Goal: Task Accomplishment & Management: Complete application form

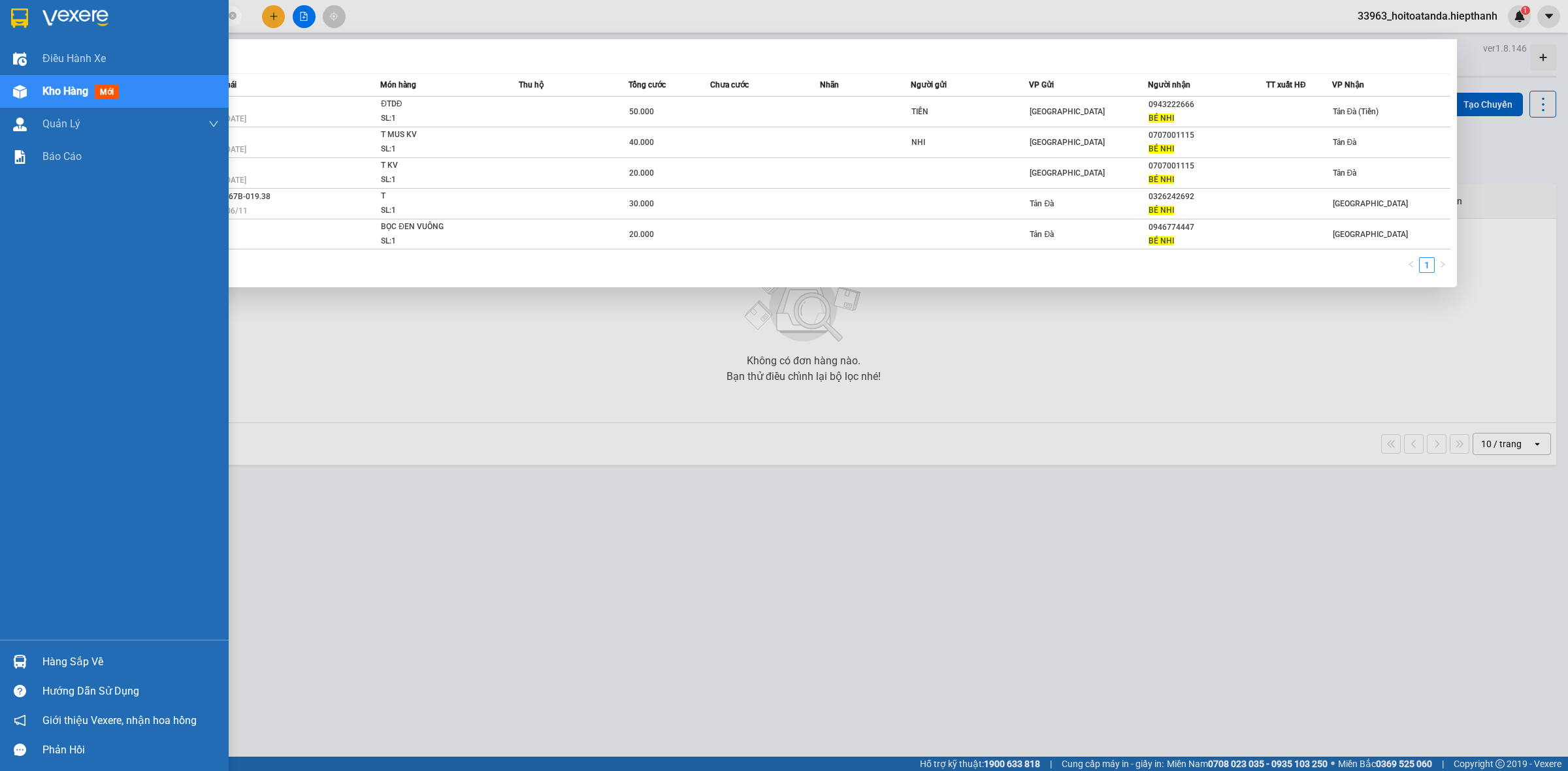
click at [13, 35] on section "Kết quả tìm kiếm ( 5 ) Bộ lọc Mã ĐH Trạng thái Món hàng Thu hộ Tổng cước Chưa c…" at bounding box center [784, 385] width 1568 height 771
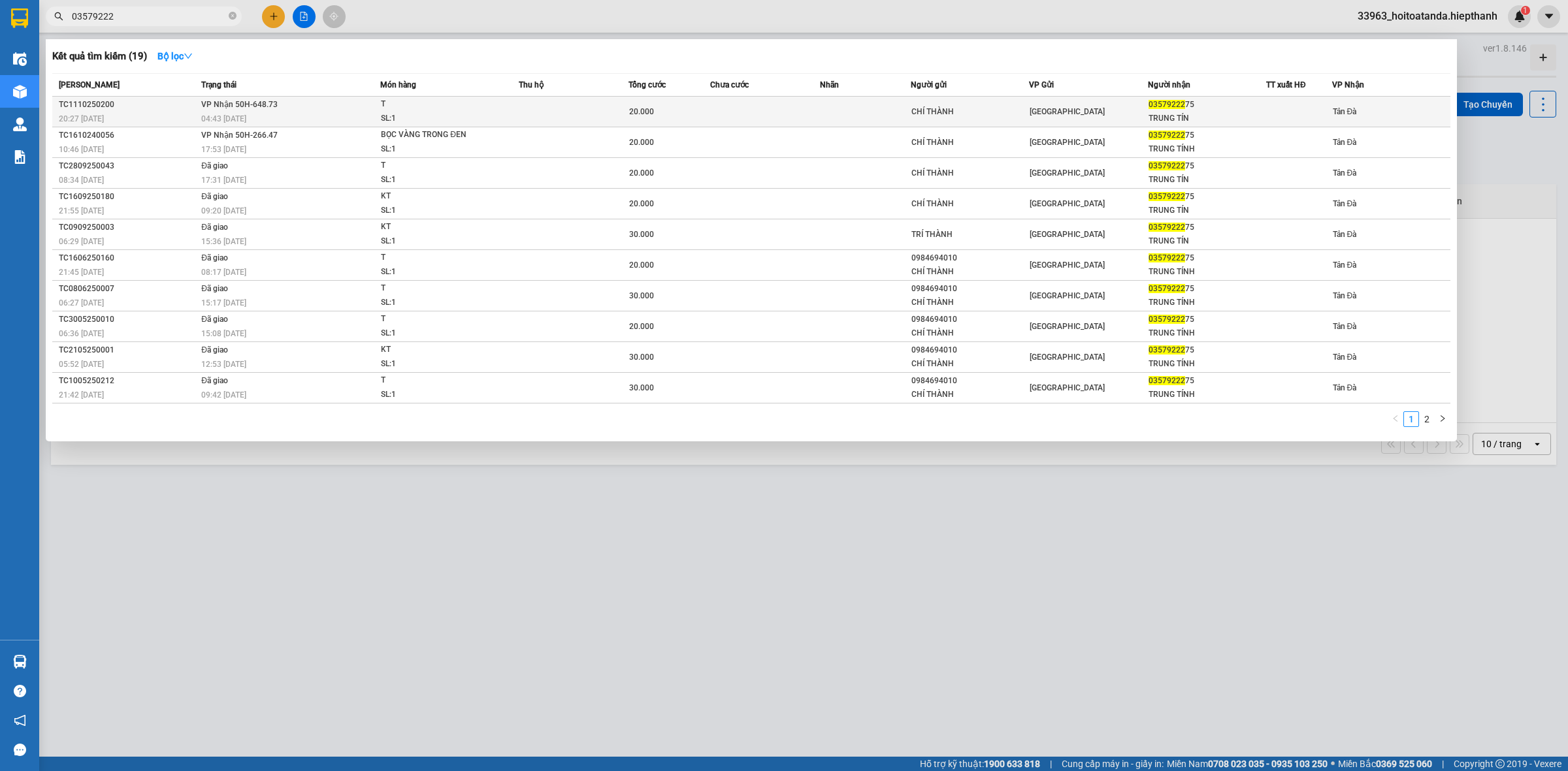
type input "03579222"
click at [955, 112] on div "CHÍ THÀNH" at bounding box center [970, 112] width 117 height 14
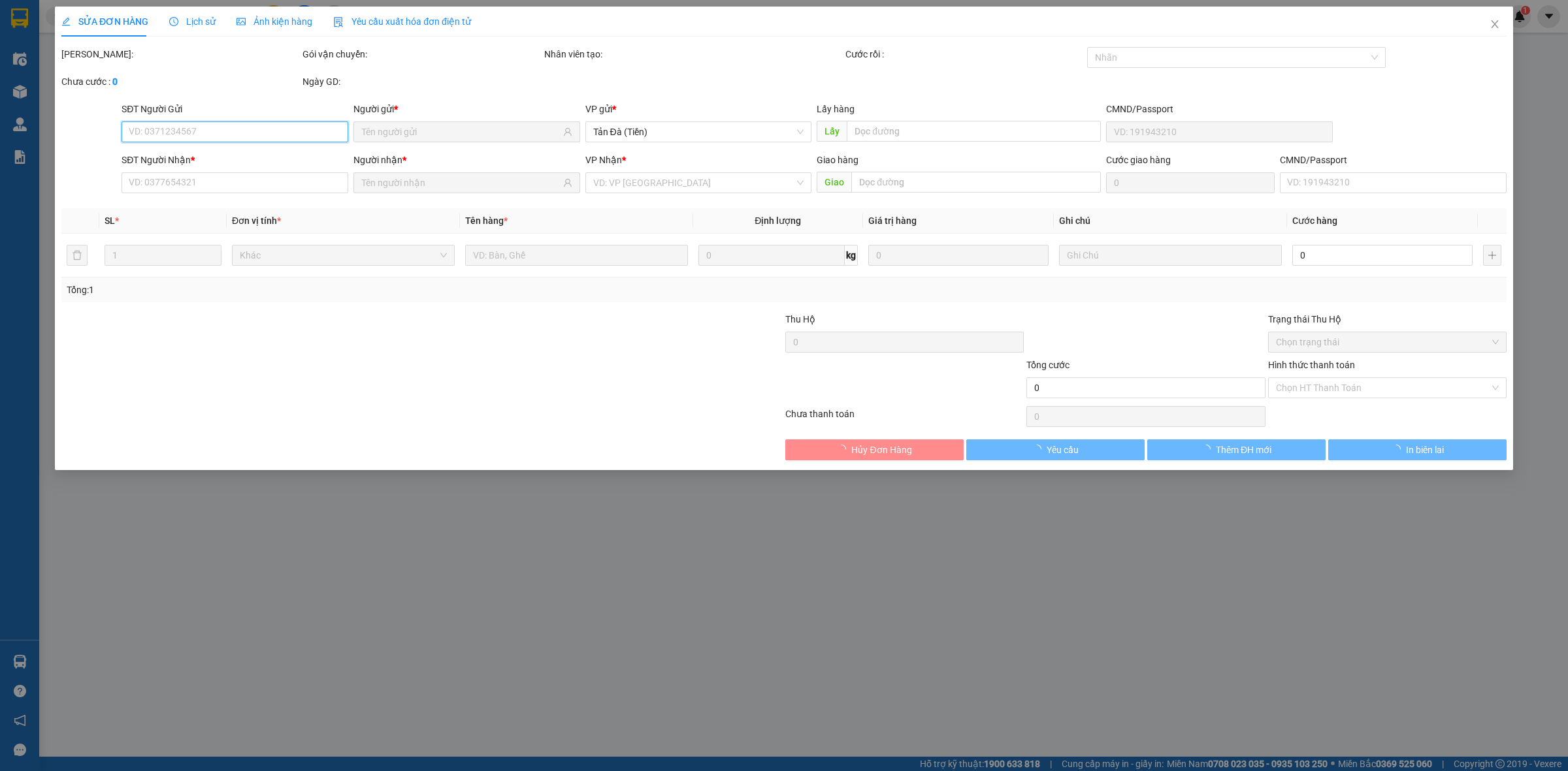
type input "CHÍ THÀNH"
type input "0357922275"
type input "TRUNG TÍN"
type input "20.000"
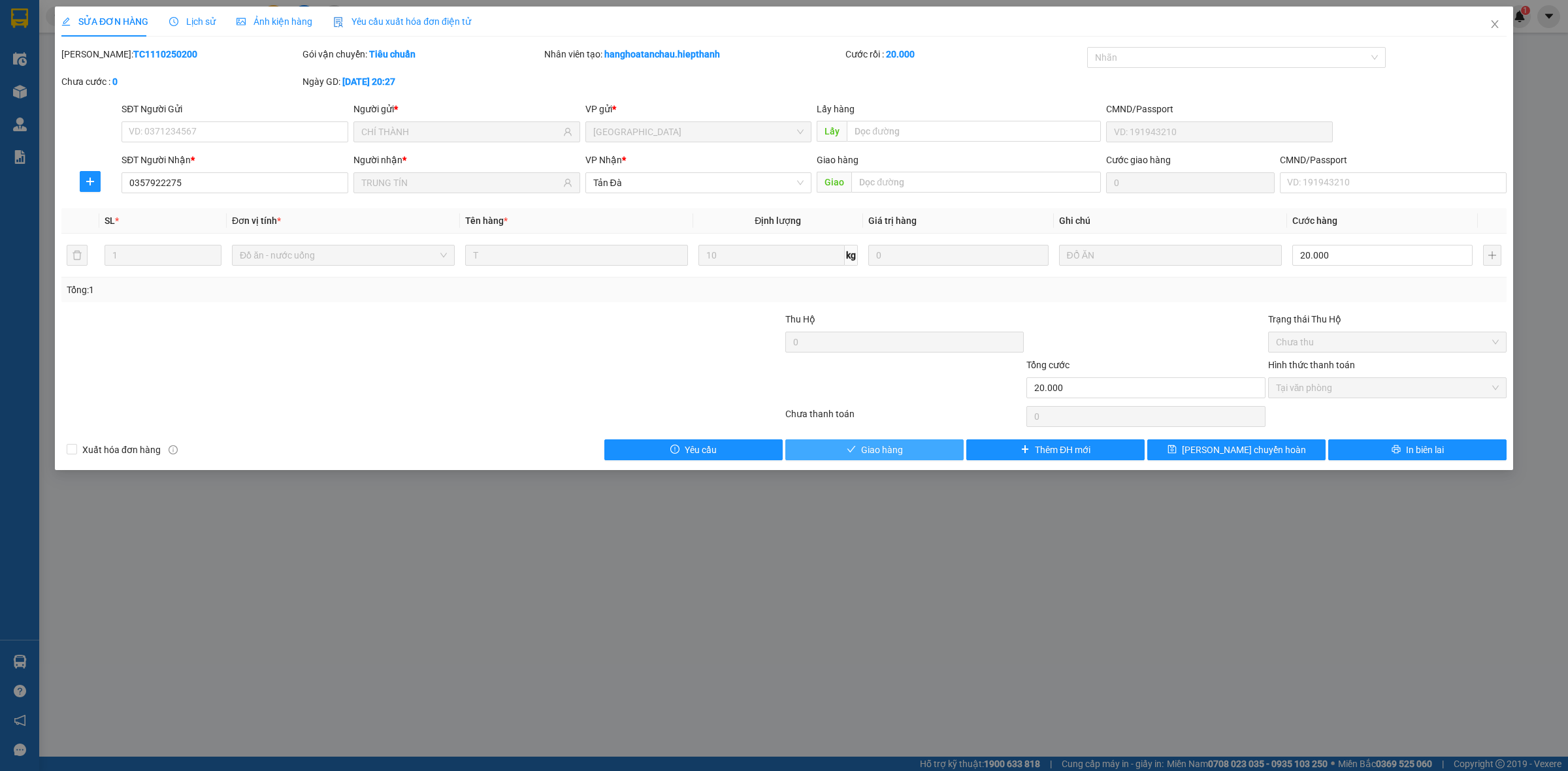
click at [918, 448] on button "Giao hàng" at bounding box center [874, 450] width 179 height 21
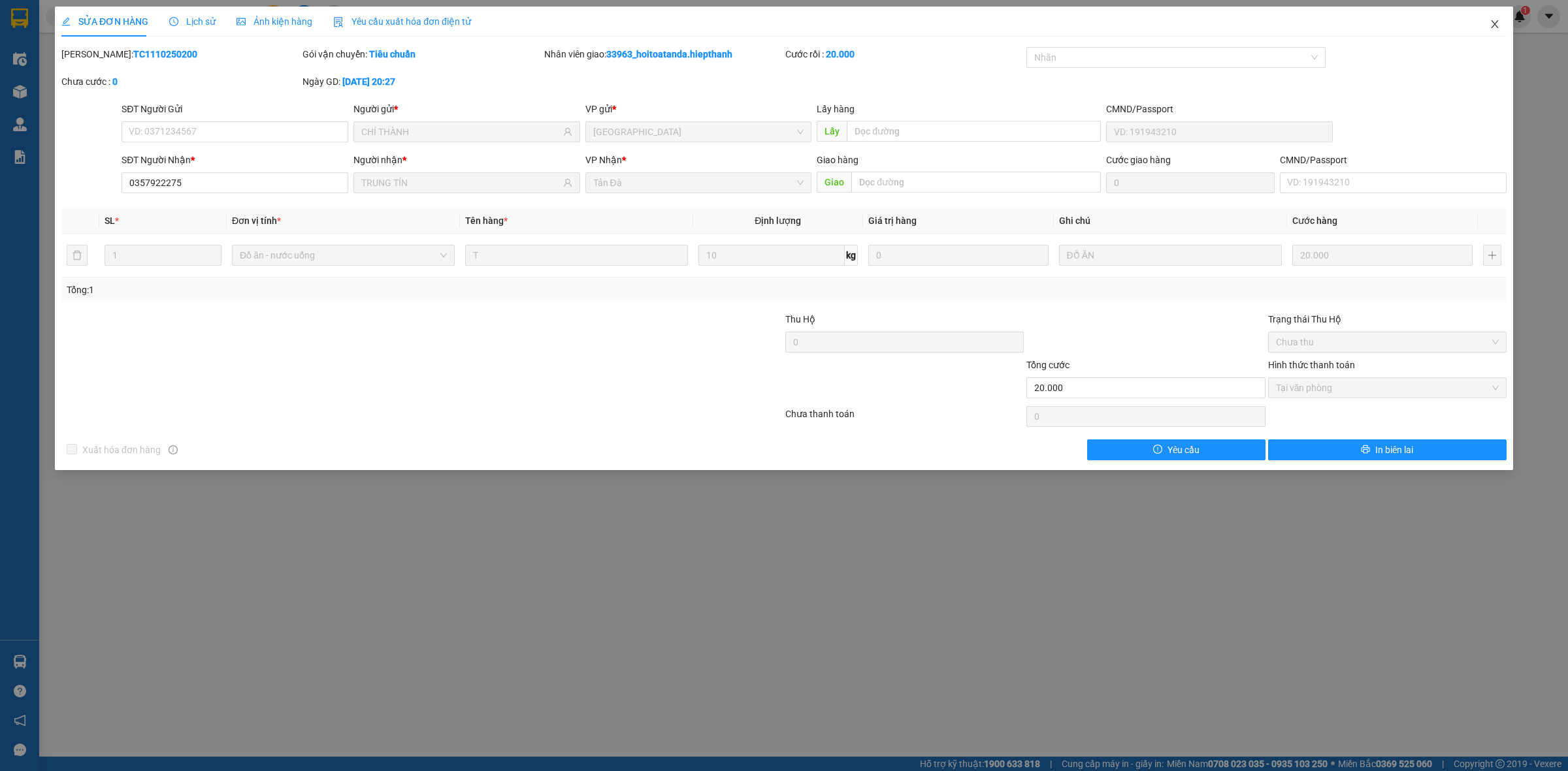
click at [1488, 23] on span "Close" at bounding box center [1496, 25] width 37 height 37
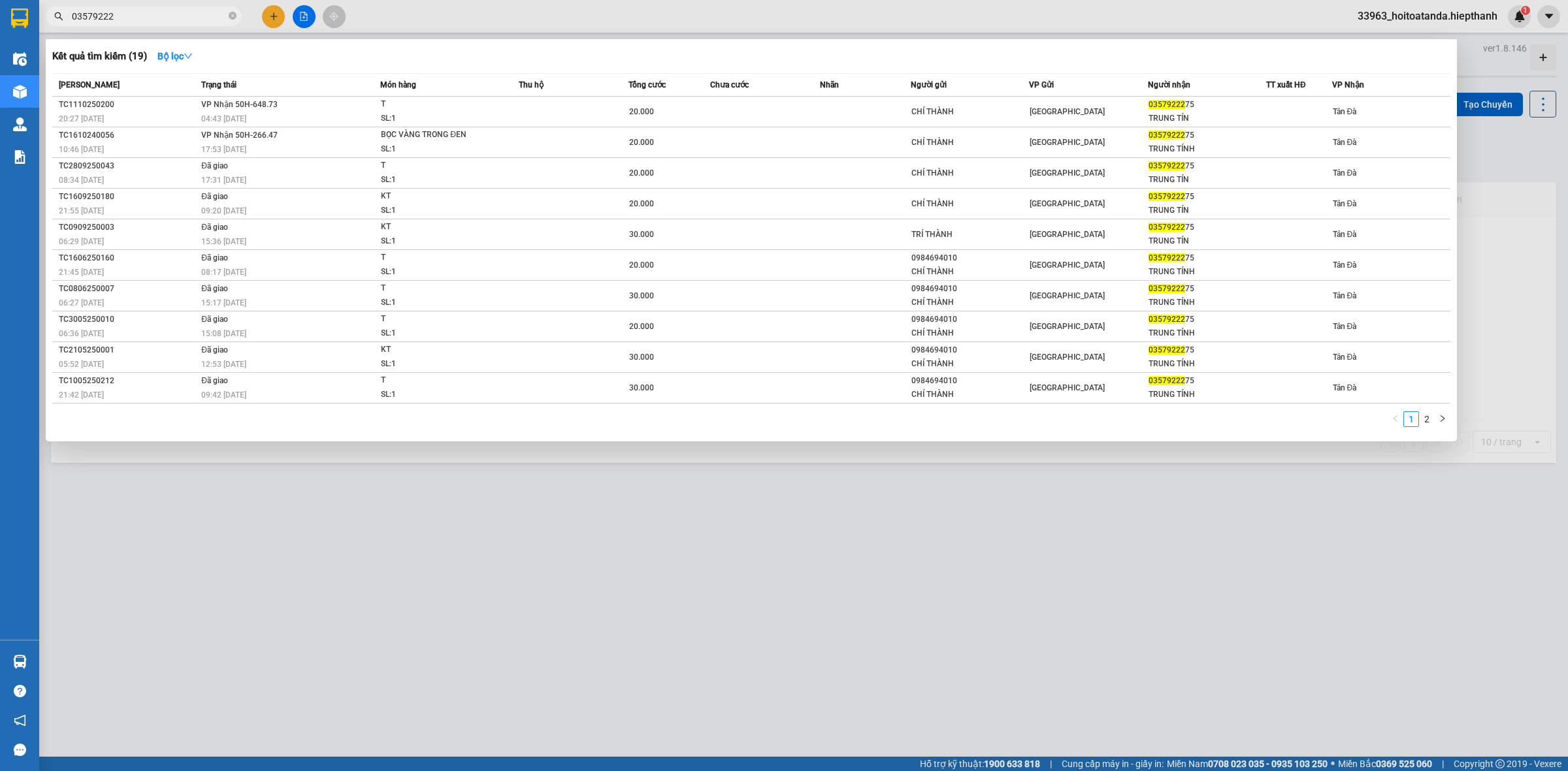
drag, startPoint x: 126, startPoint y: 14, endPoint x: 26, endPoint y: 30, distance: 101.3
click at [26, 30] on section "Kết quả tìm kiếm ( 19 ) Bộ lọc Mã ĐH Trạng thái Món hàng Thu hộ Tổng cước Chưa …" at bounding box center [784, 385] width 1568 height 771
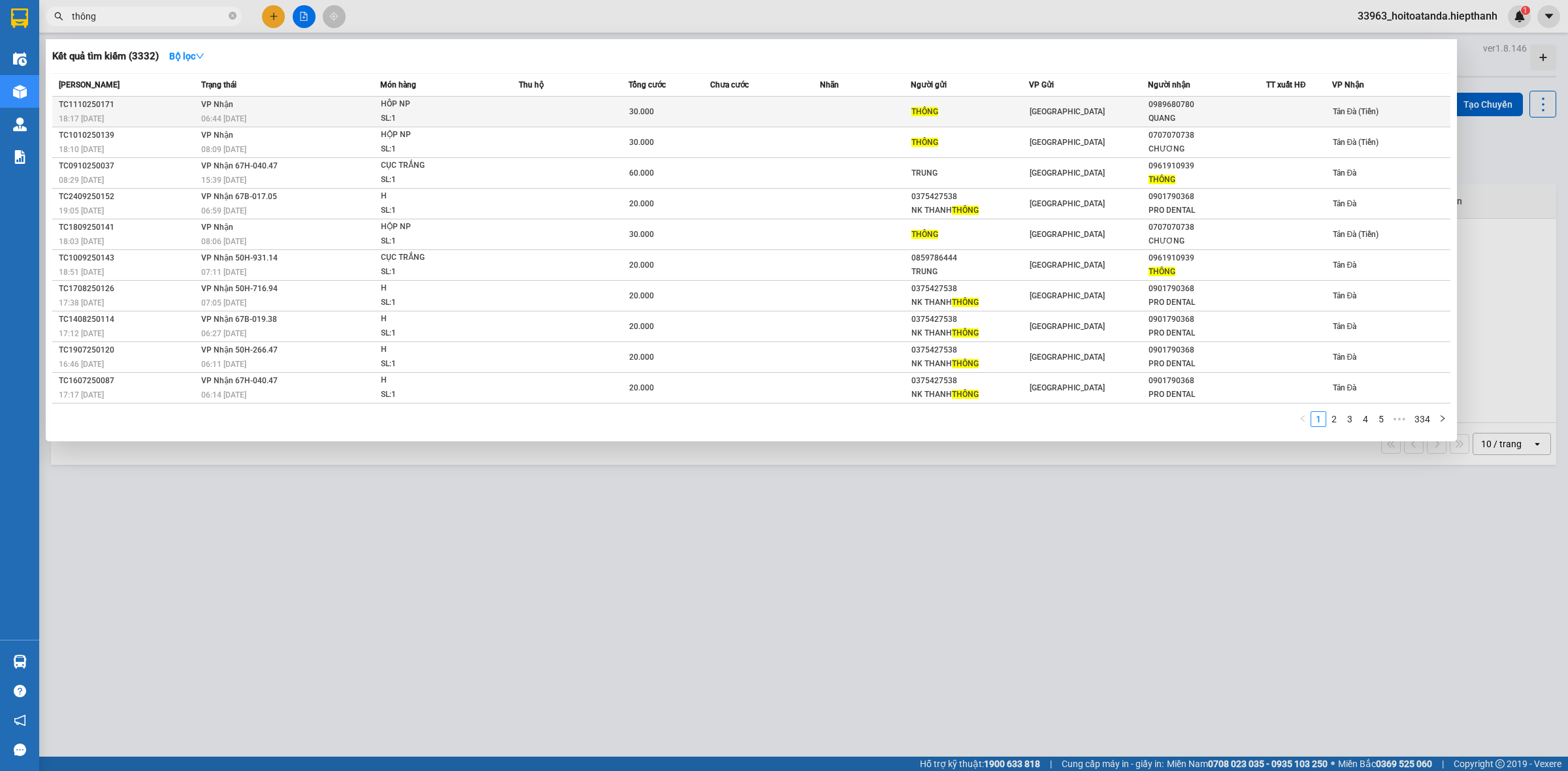
type input "thông"
click at [1119, 120] on td "[GEOGRAPHIC_DATA]" at bounding box center [1088, 112] width 119 height 31
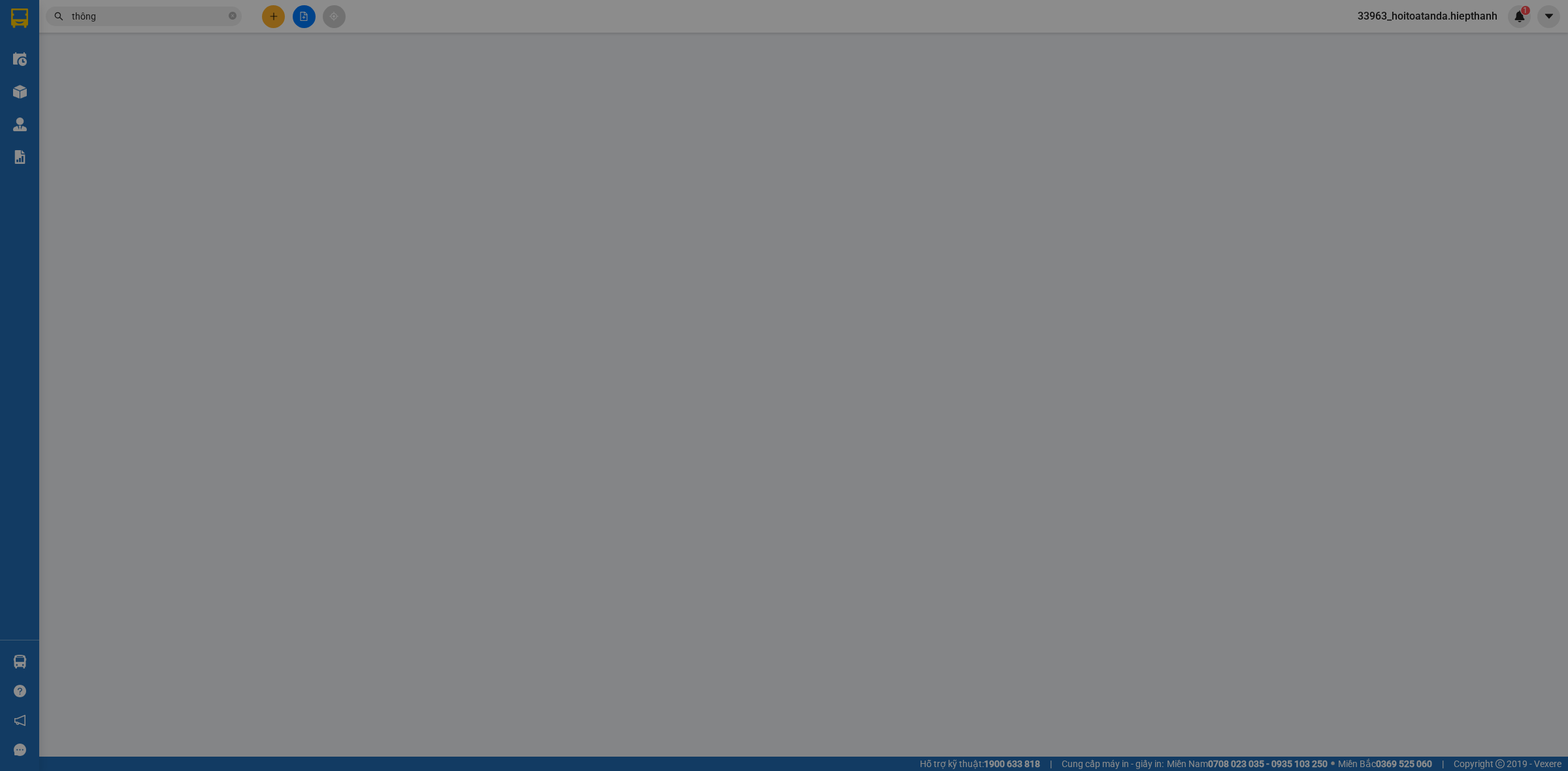
type input "THÔNG"
type input "0989680780"
type input "QUANG"
type input "30.000"
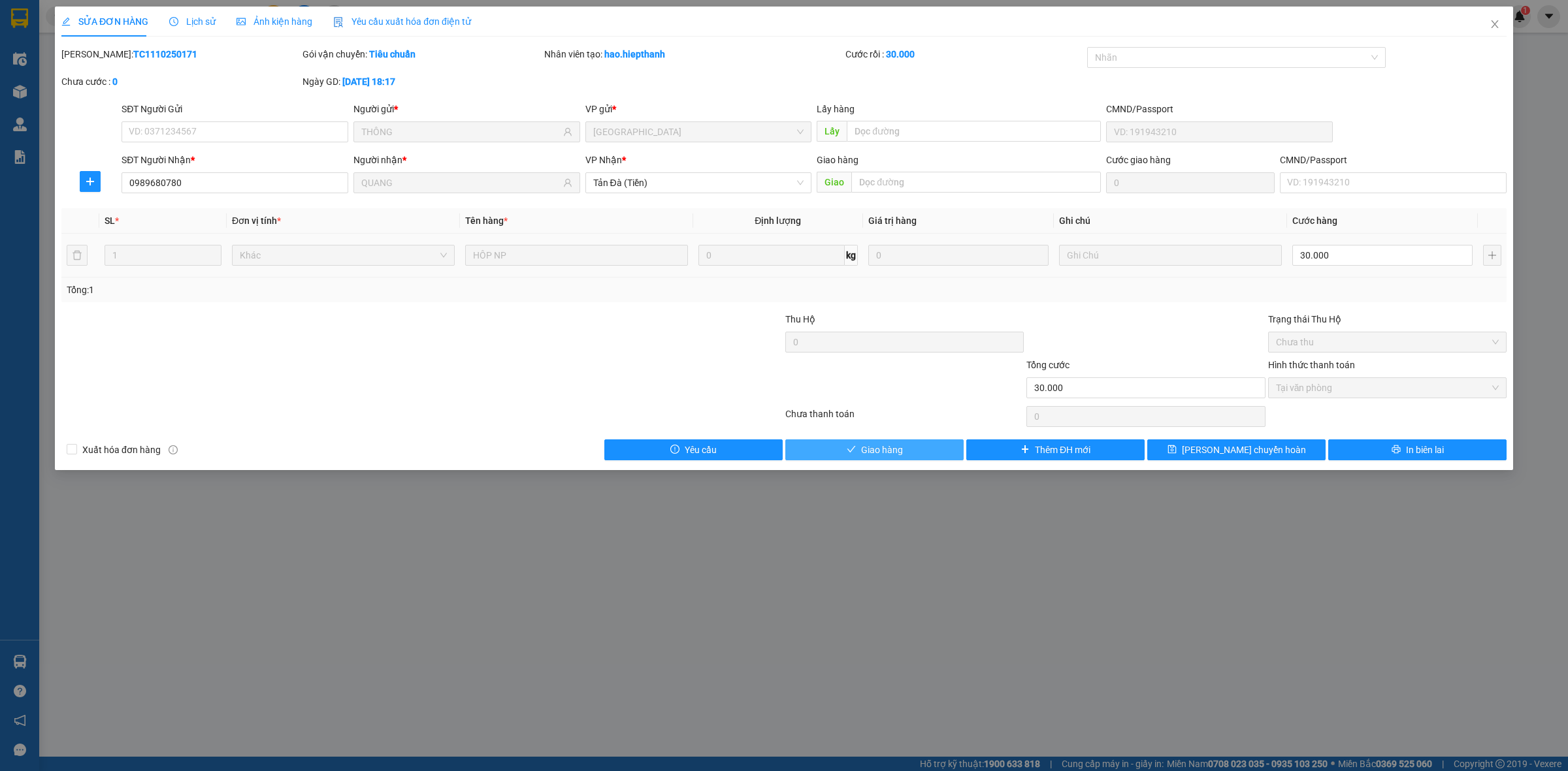
drag, startPoint x: 879, startPoint y: 451, endPoint x: 1241, endPoint y: 240, distance: 419.0
click at [878, 451] on span "Giao hàng" at bounding box center [882, 450] width 42 height 14
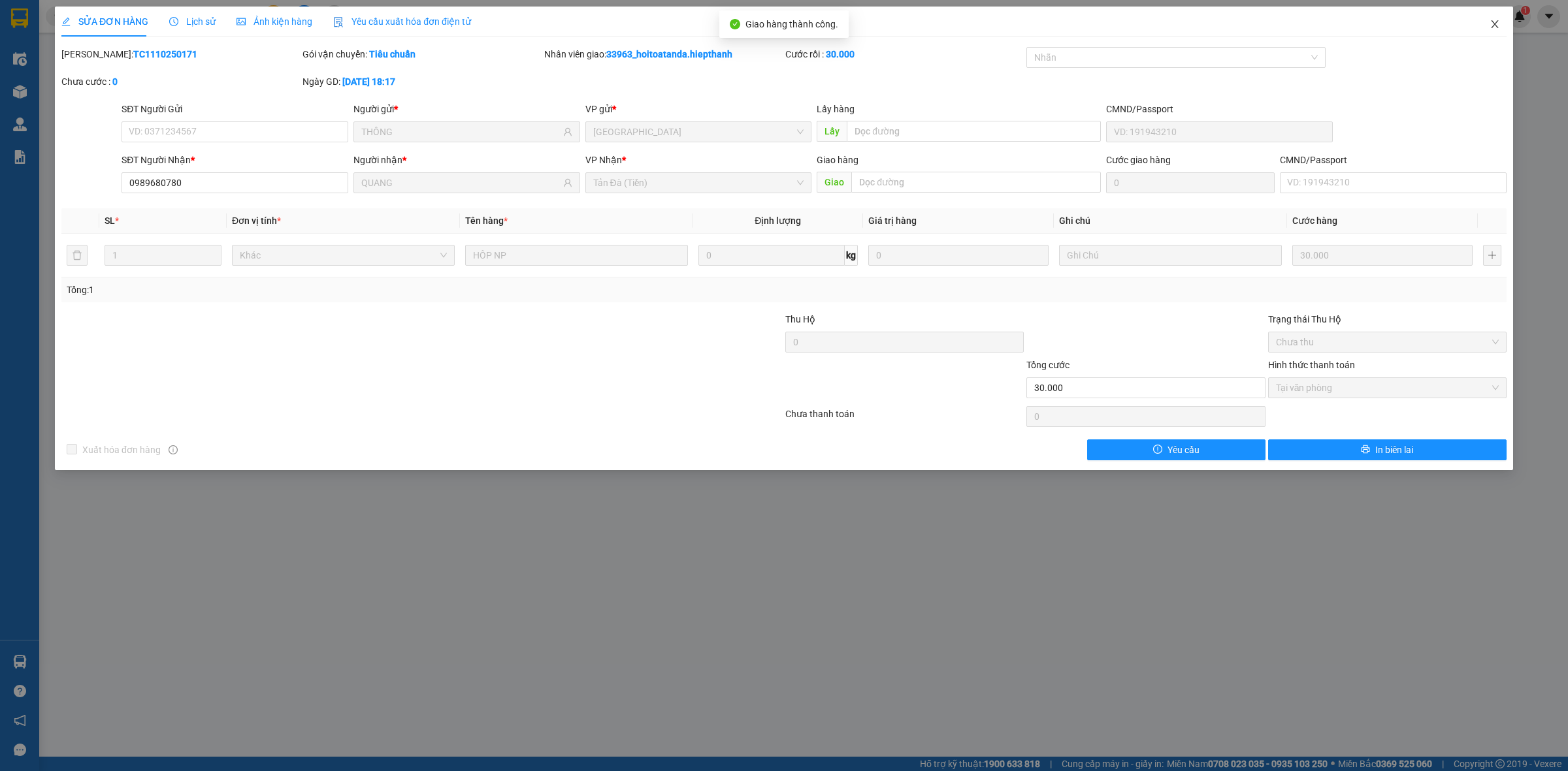
click at [1499, 22] on icon "close" at bounding box center [1495, 24] width 11 height 11
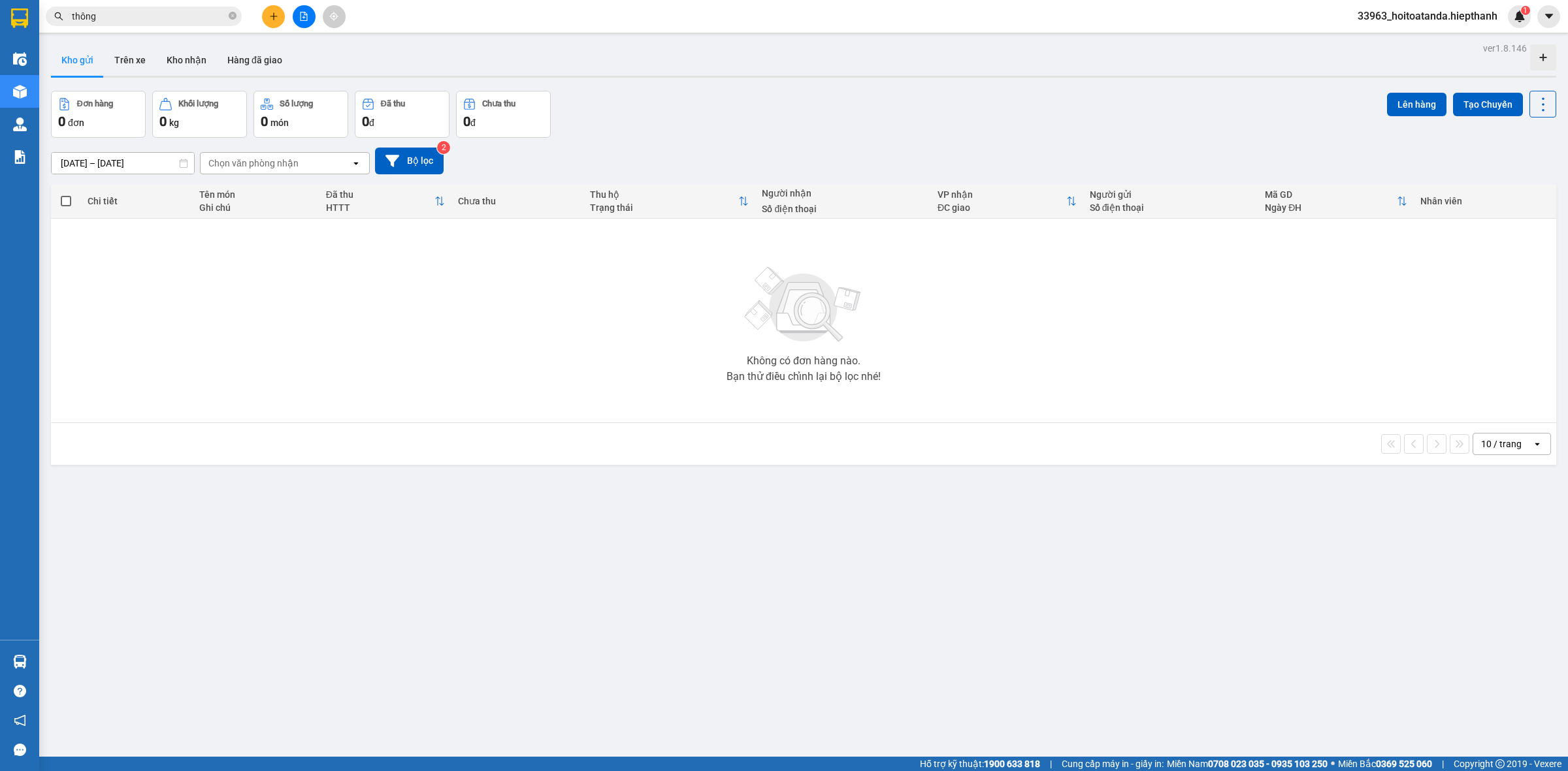
click at [951, 86] on div "ver 1.8.146 Kho gửi Trên xe Kho nhận Hàng đã giao Đơn hàng 0 đơn Khối lượng 0 k…" at bounding box center [803, 425] width 1516 height 771
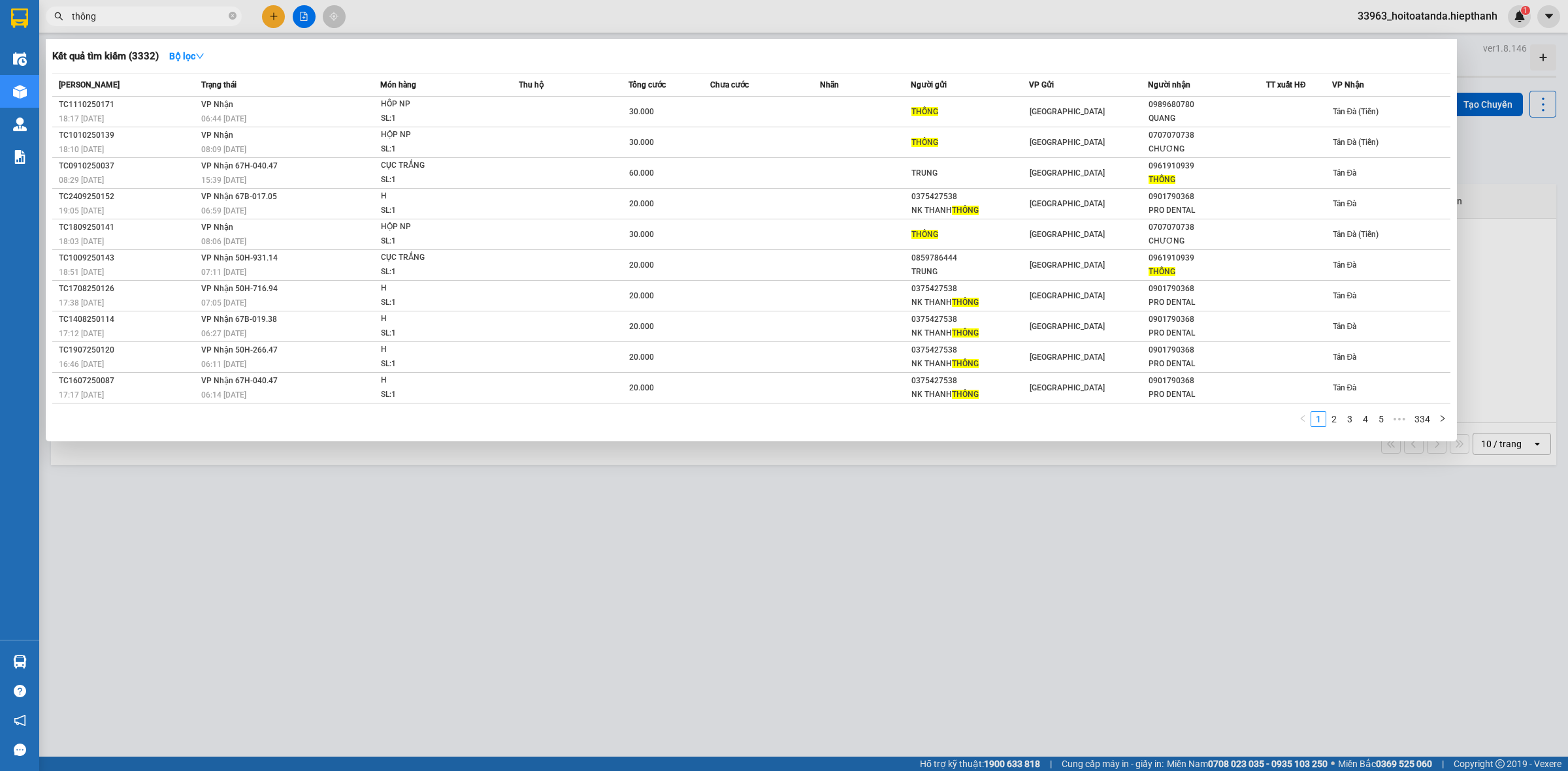
click at [154, 14] on input "thông" at bounding box center [149, 16] width 154 height 14
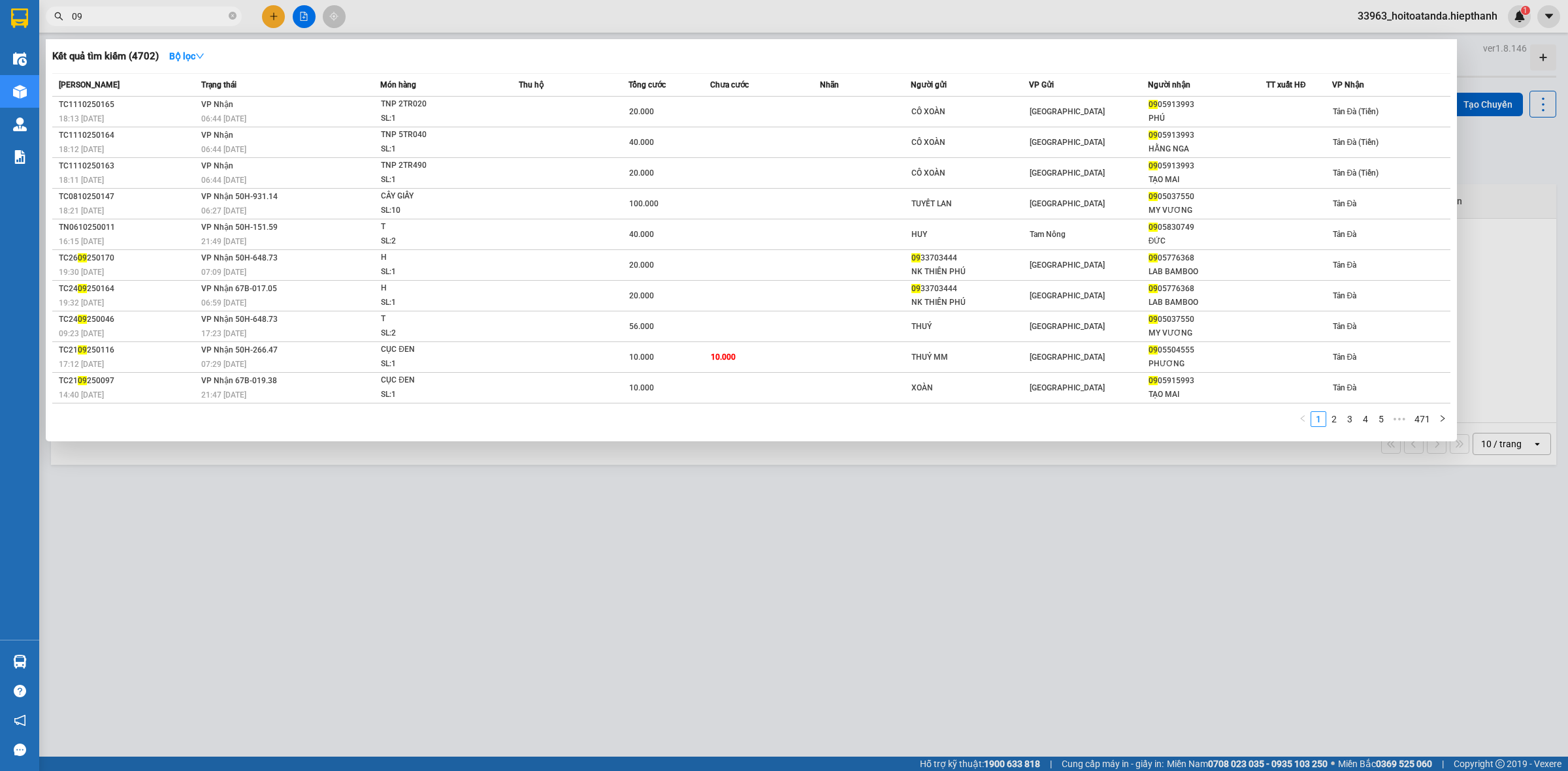
type input "0"
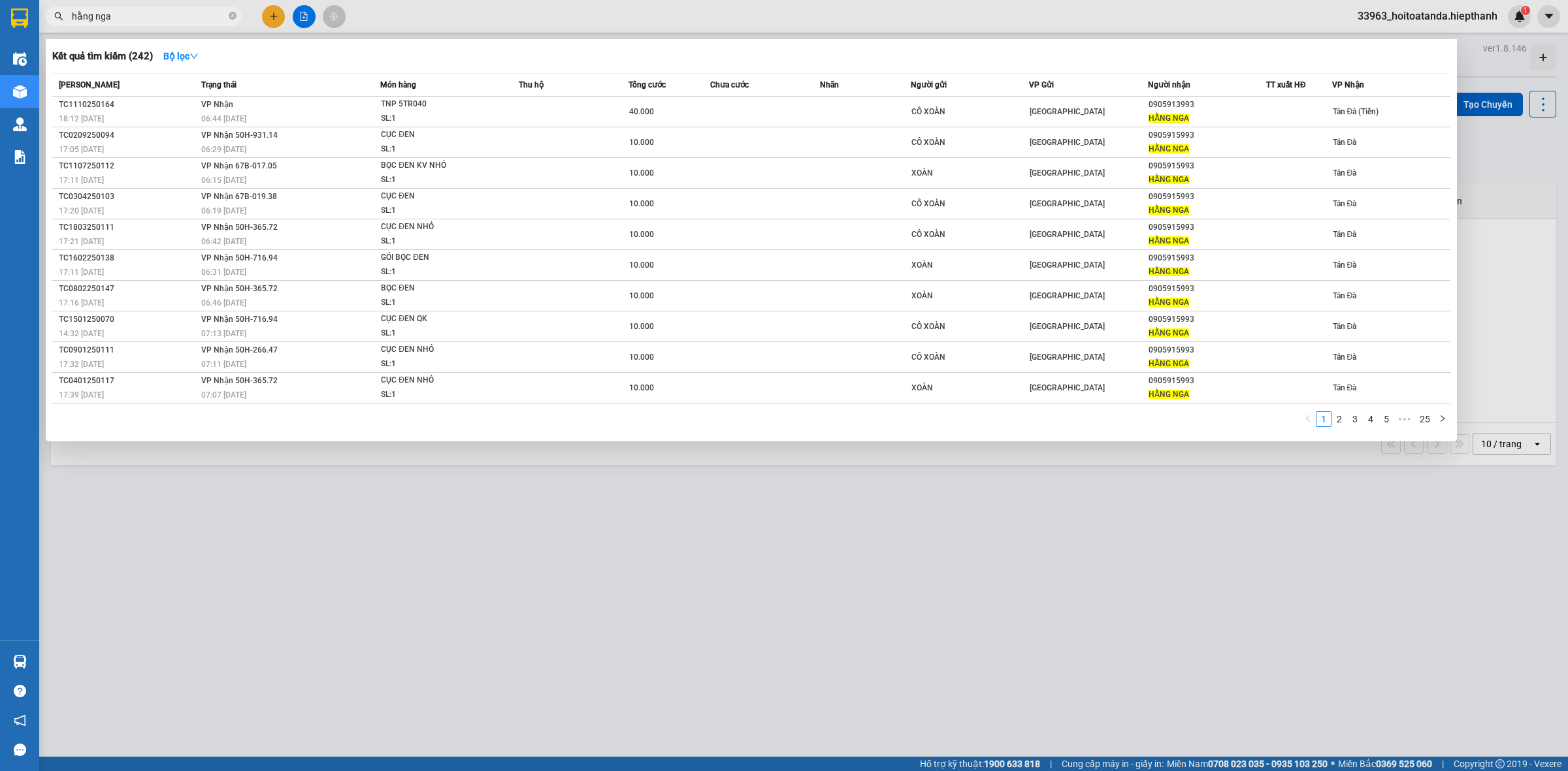
type input "hằng nga"
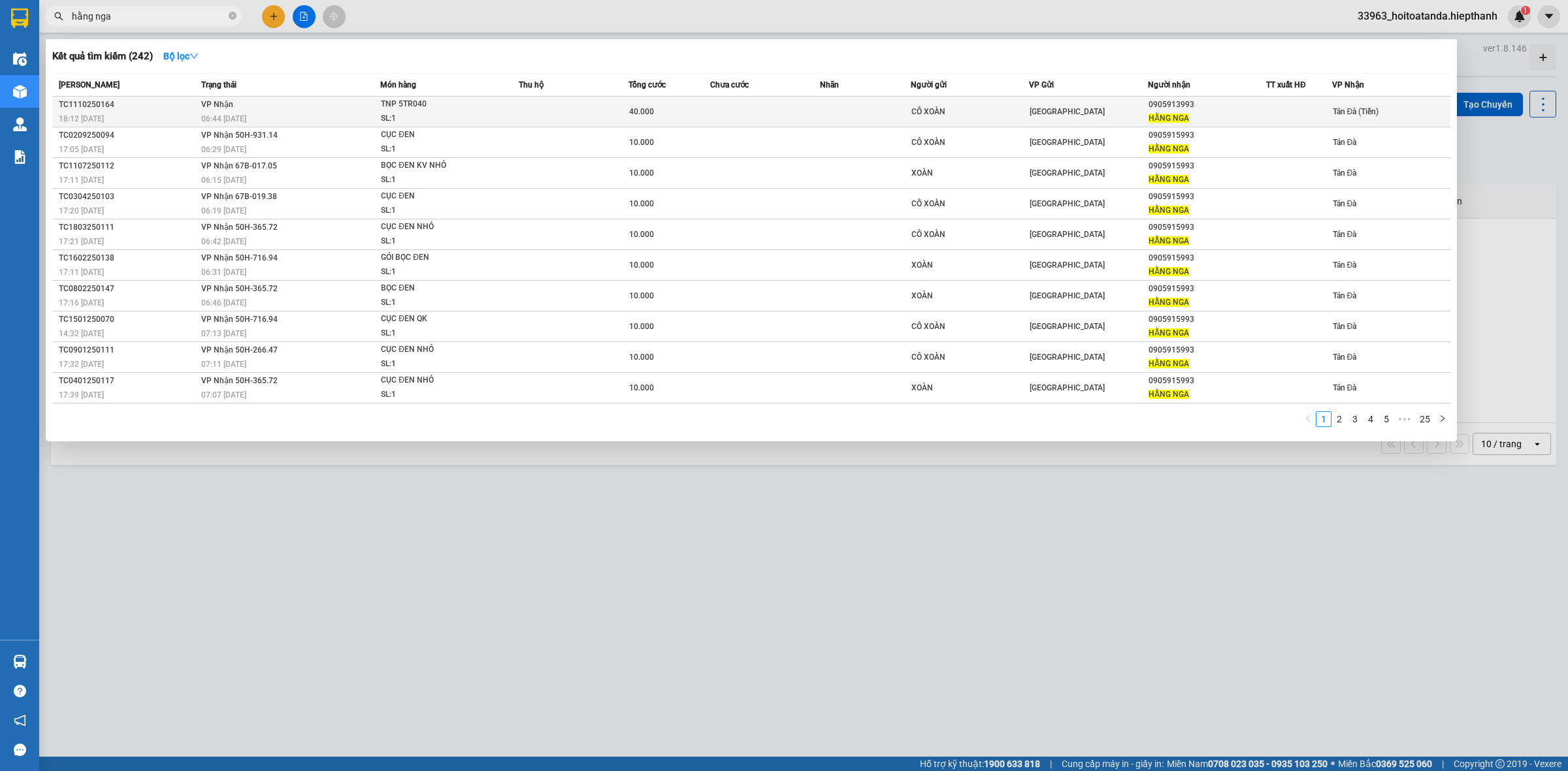
click at [963, 119] on td "CÔ XOÀN" at bounding box center [970, 112] width 119 height 31
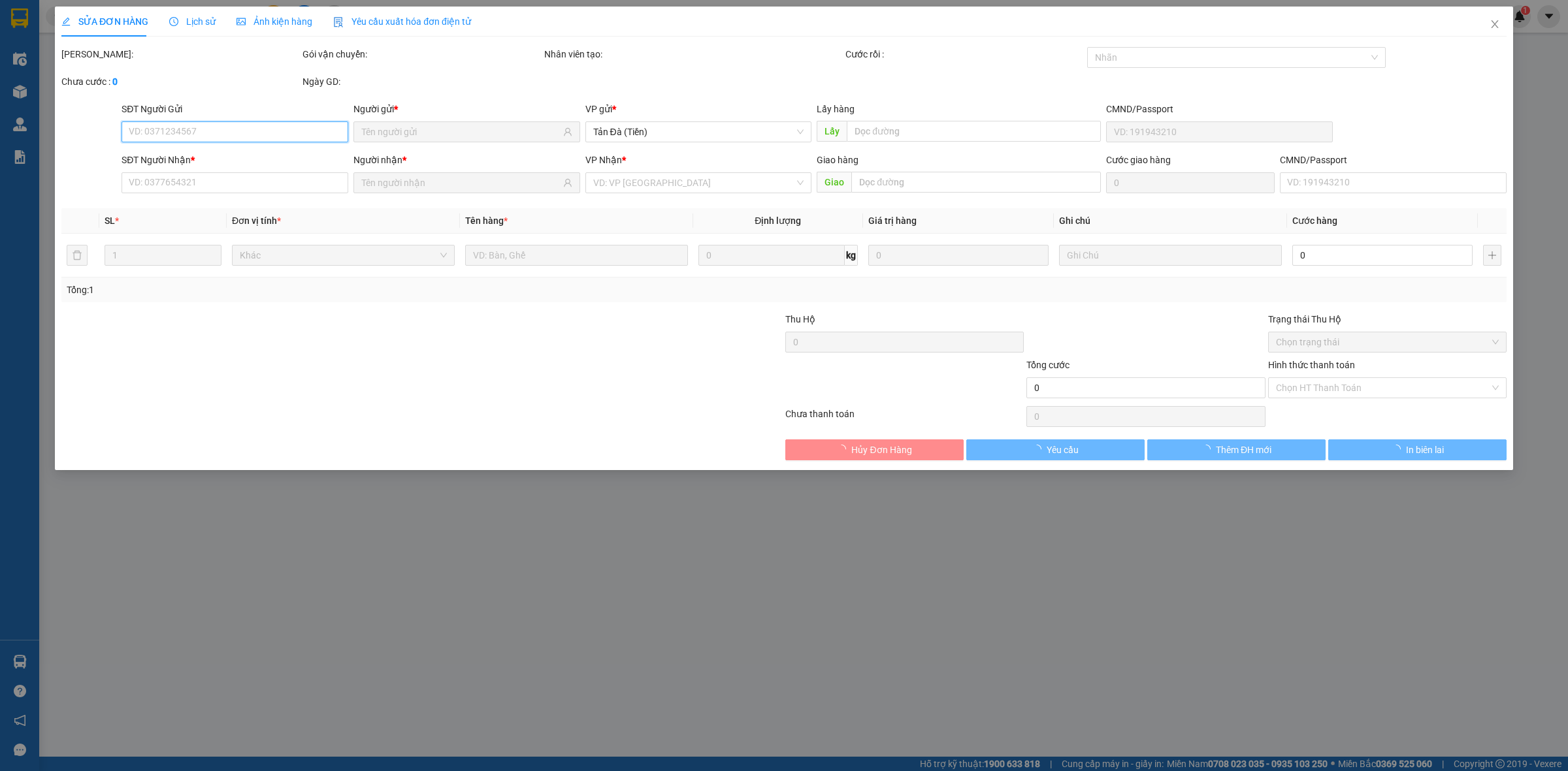
type input "CÔ XOÀN"
type input "0905913993"
type input "HẰNG NGA"
type input "40.000"
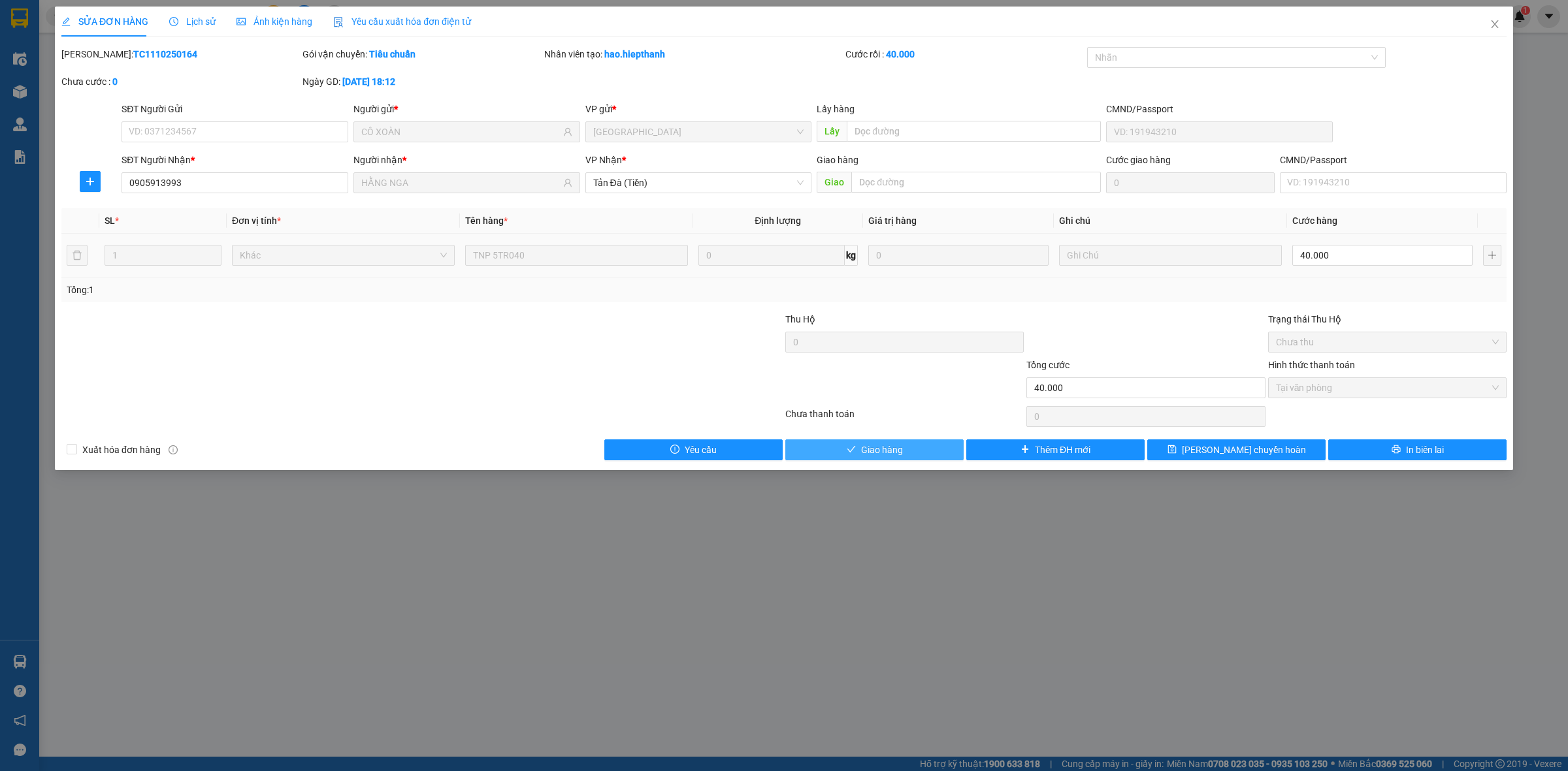
click at [877, 448] on span "Giao hàng" at bounding box center [882, 450] width 42 height 14
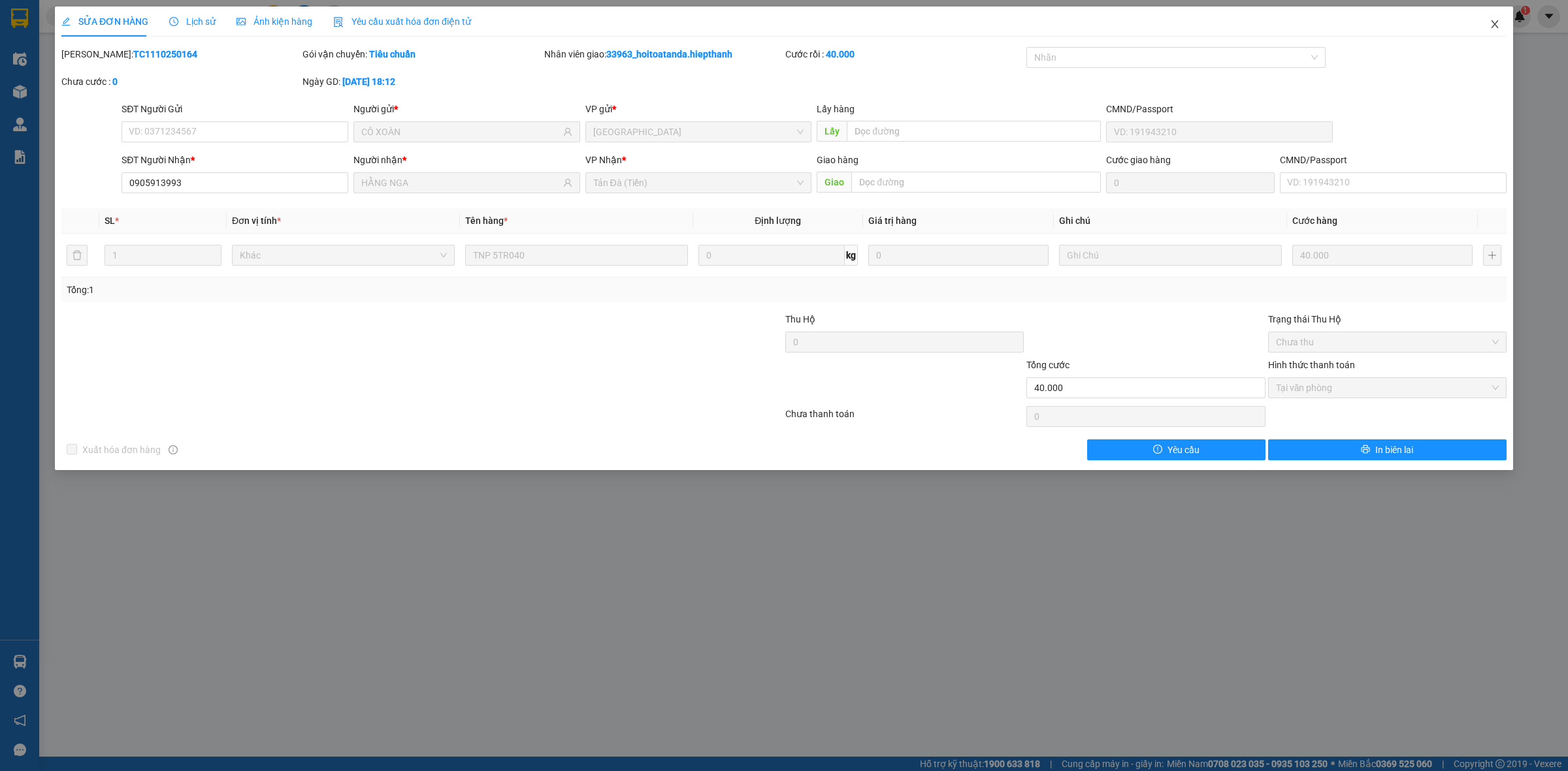
click at [1495, 26] on icon "close" at bounding box center [1495, 24] width 11 height 11
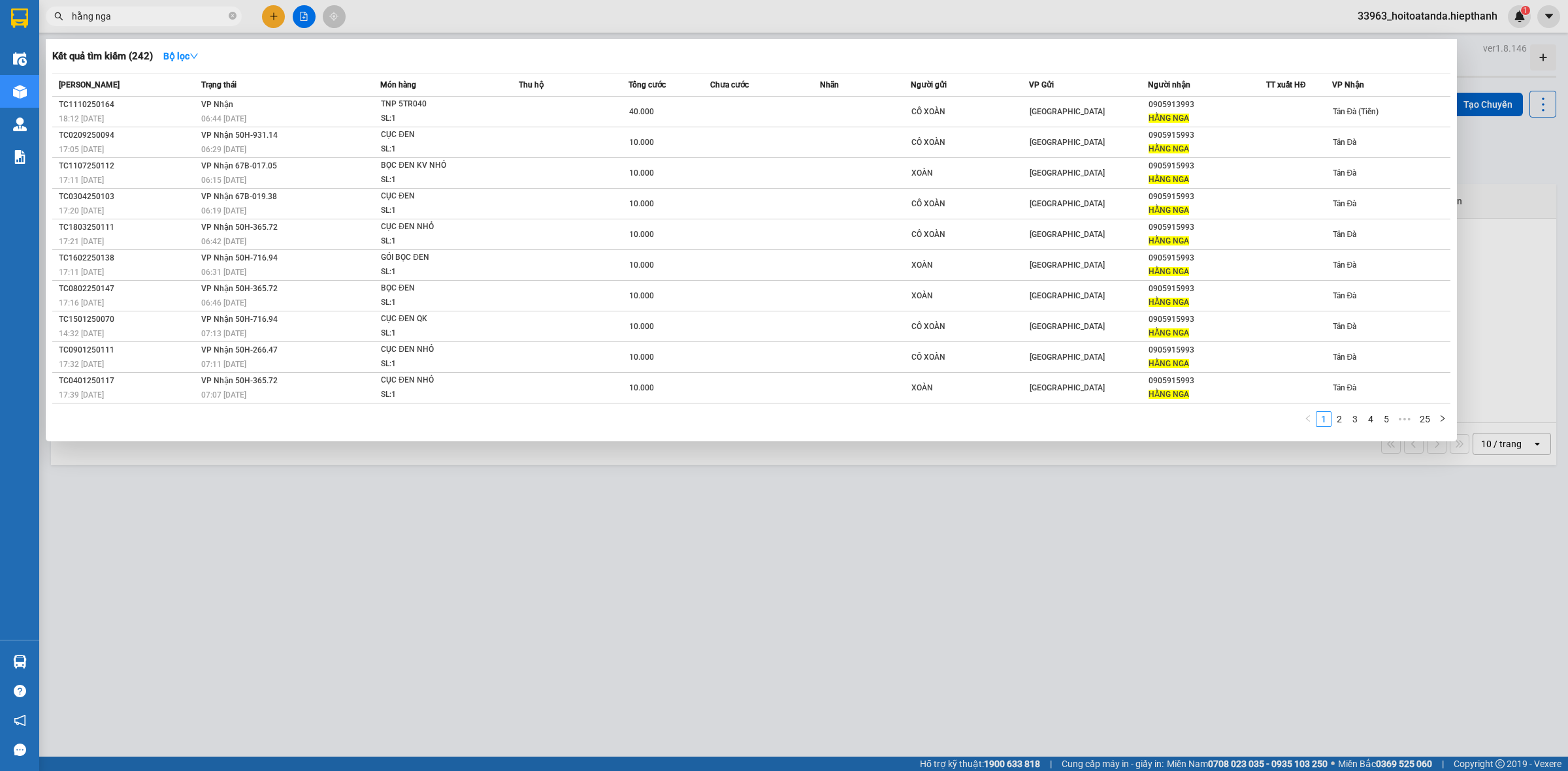
click at [197, 10] on input "hằng nga" at bounding box center [149, 16] width 154 height 14
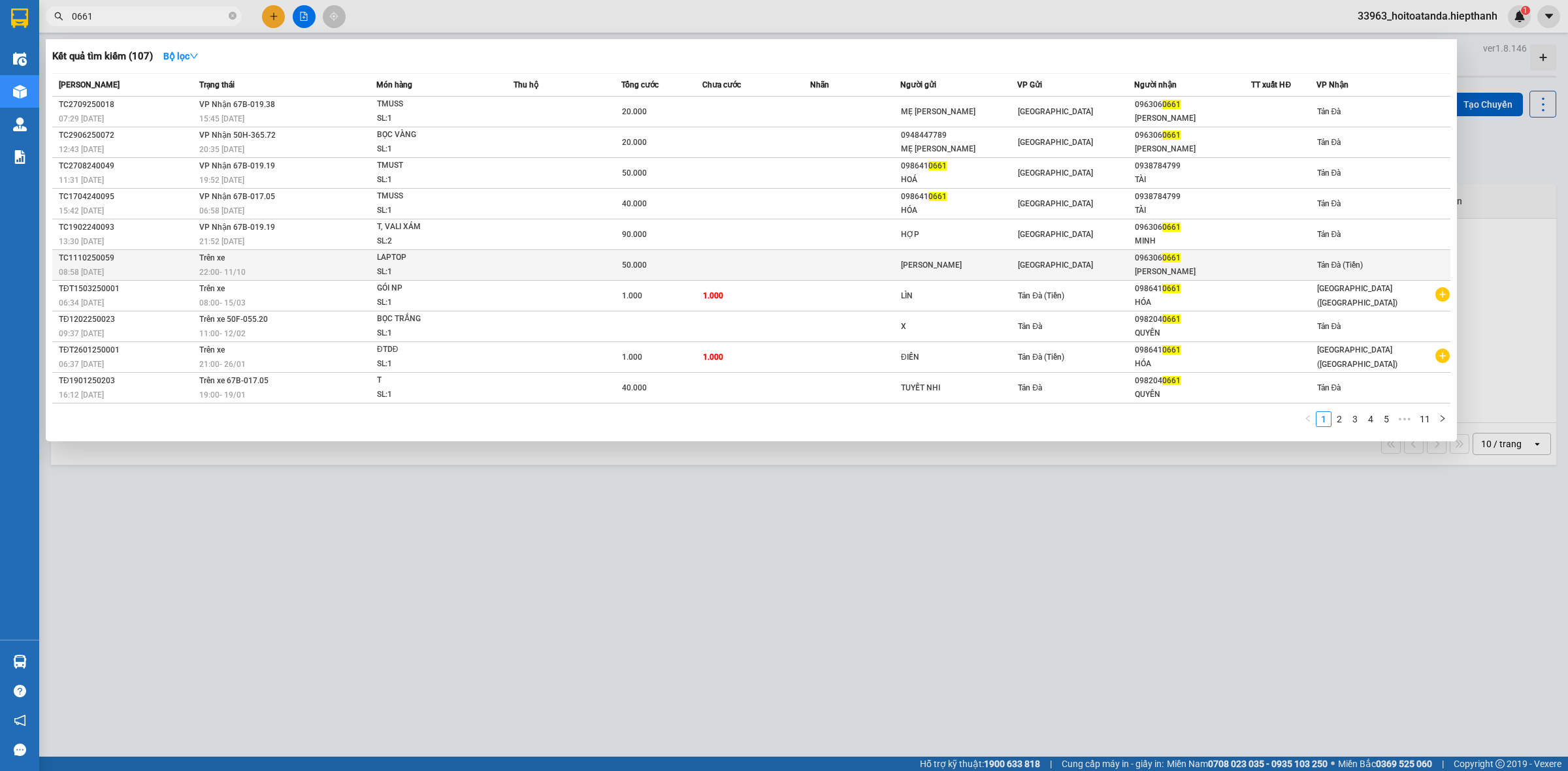
type input "0661"
click at [934, 253] on td "[PERSON_NAME]" at bounding box center [959, 265] width 117 height 31
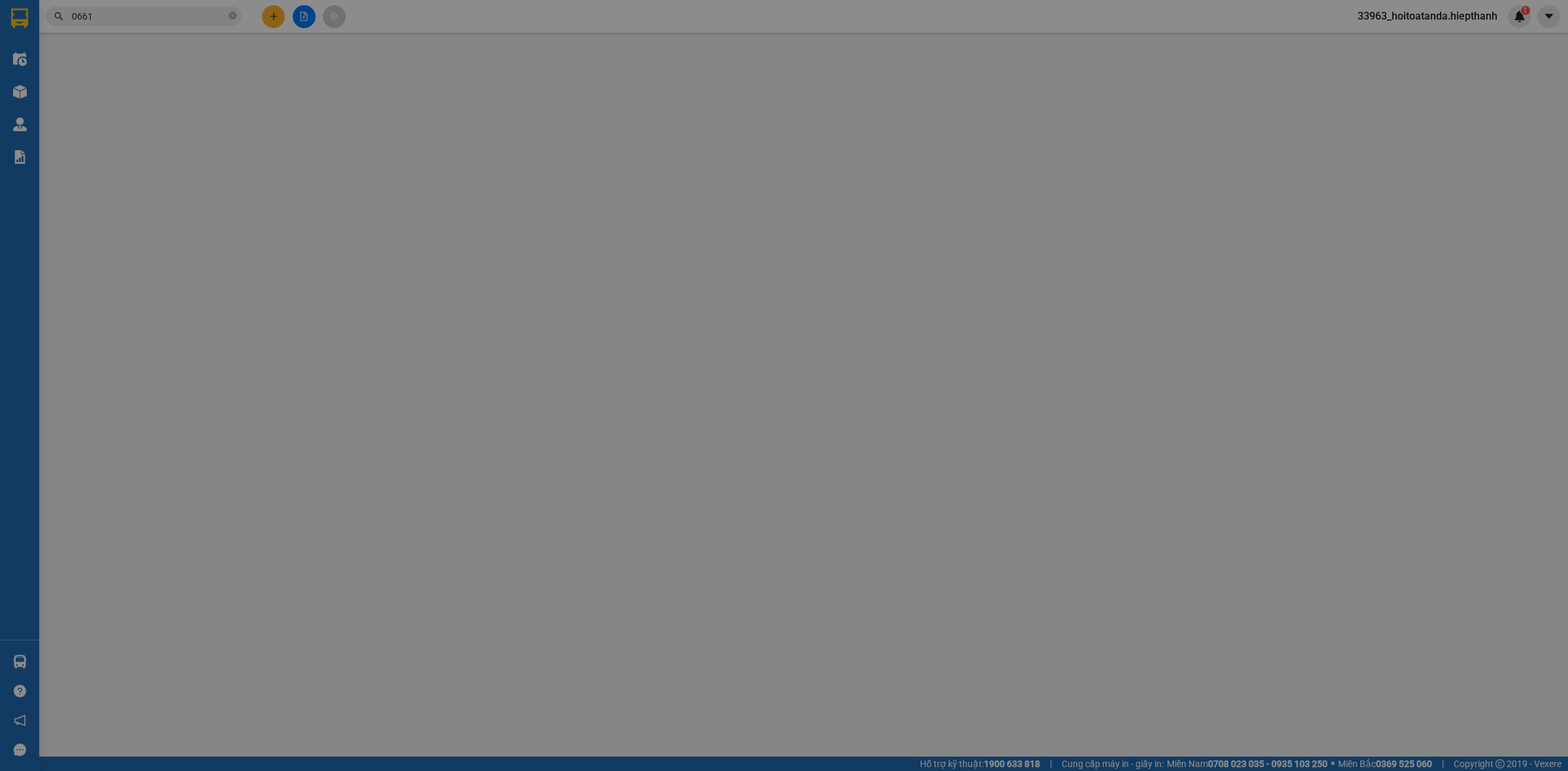
type input "[PERSON_NAME]"
type input "0963060661"
type input "[PERSON_NAME]"
type input "50.000"
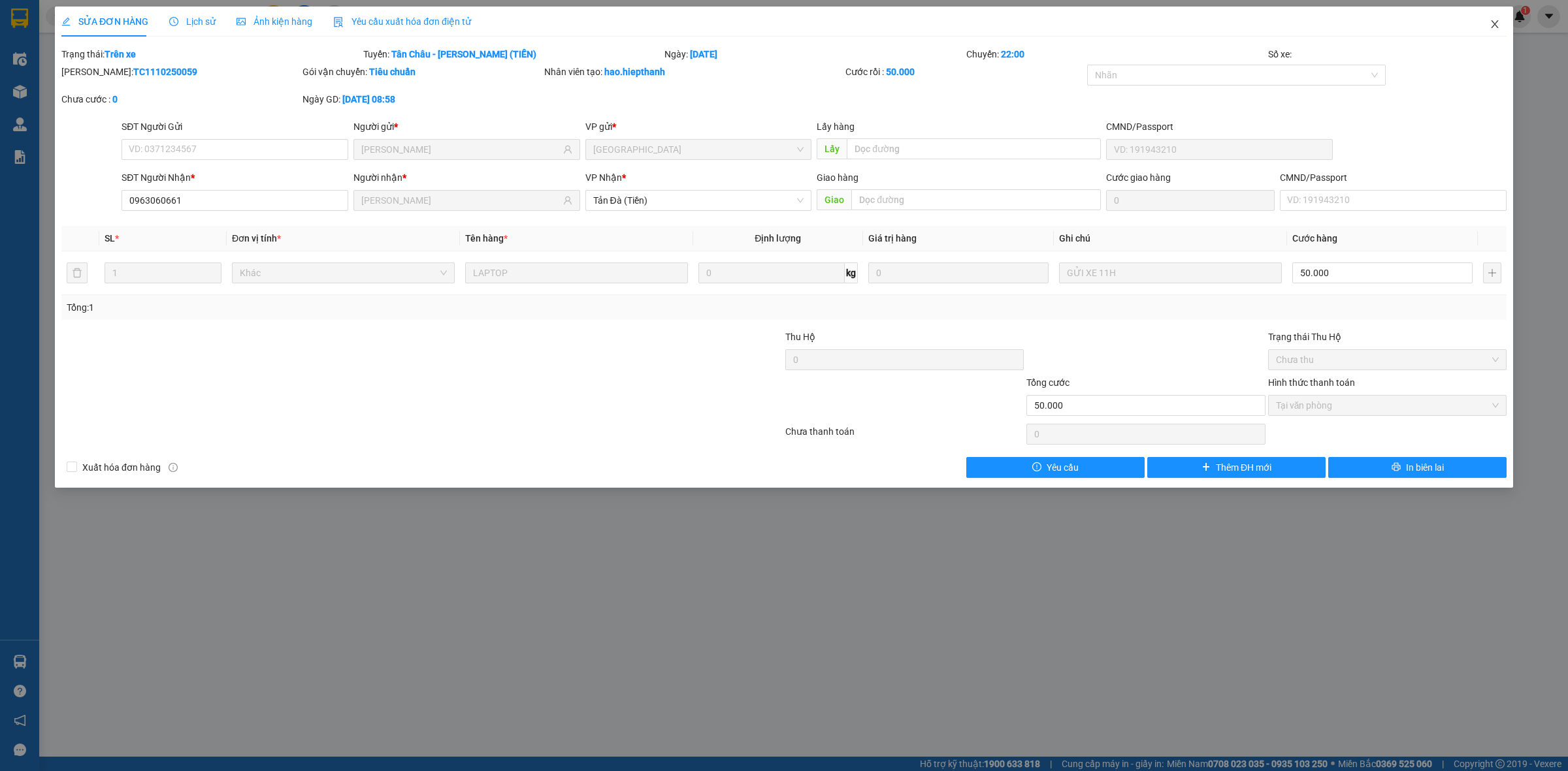
click at [1494, 24] on icon "close" at bounding box center [1494, 24] width 7 height 8
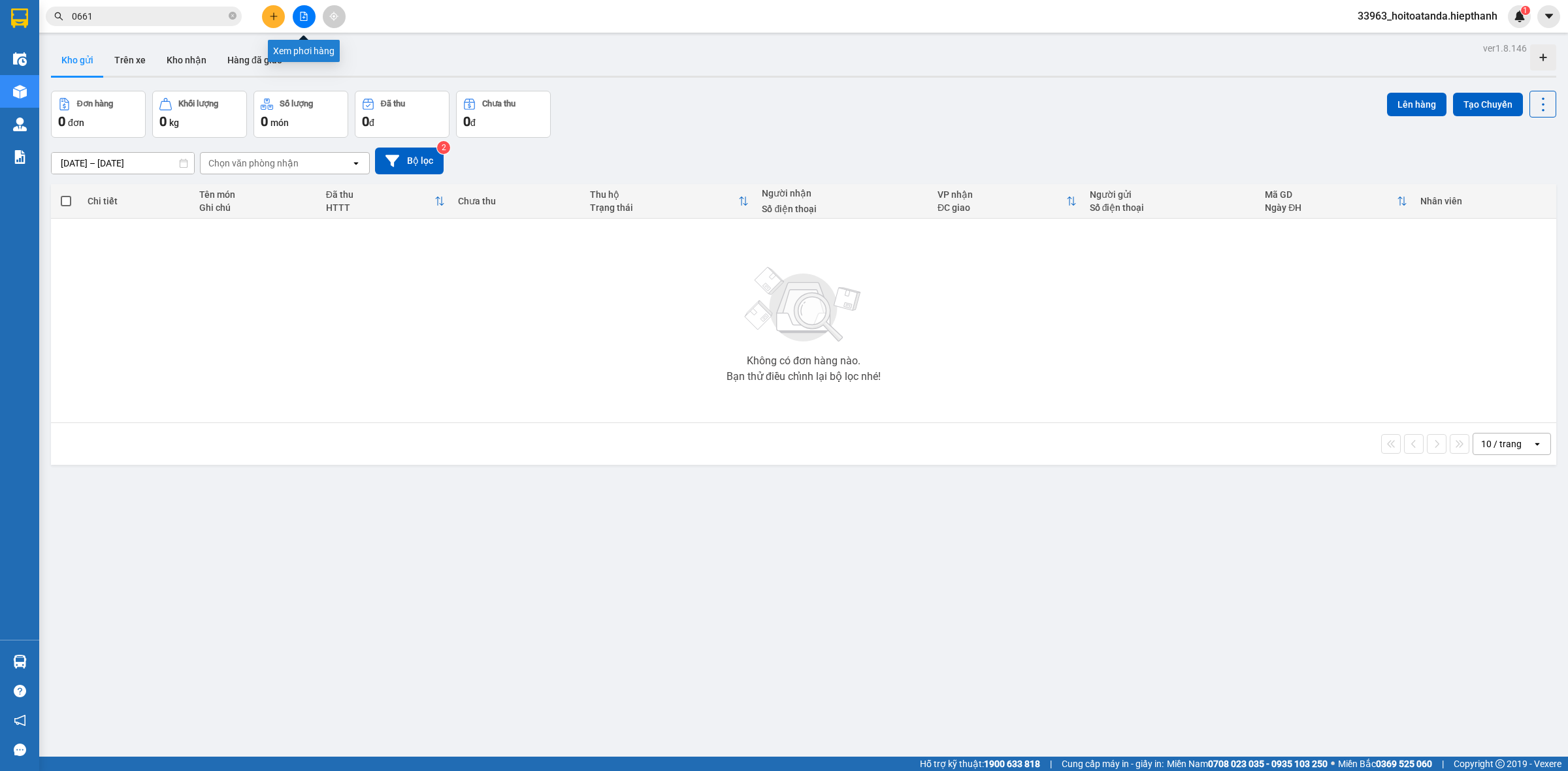
click at [300, 14] on icon "file-add" at bounding box center [304, 16] width 7 height 9
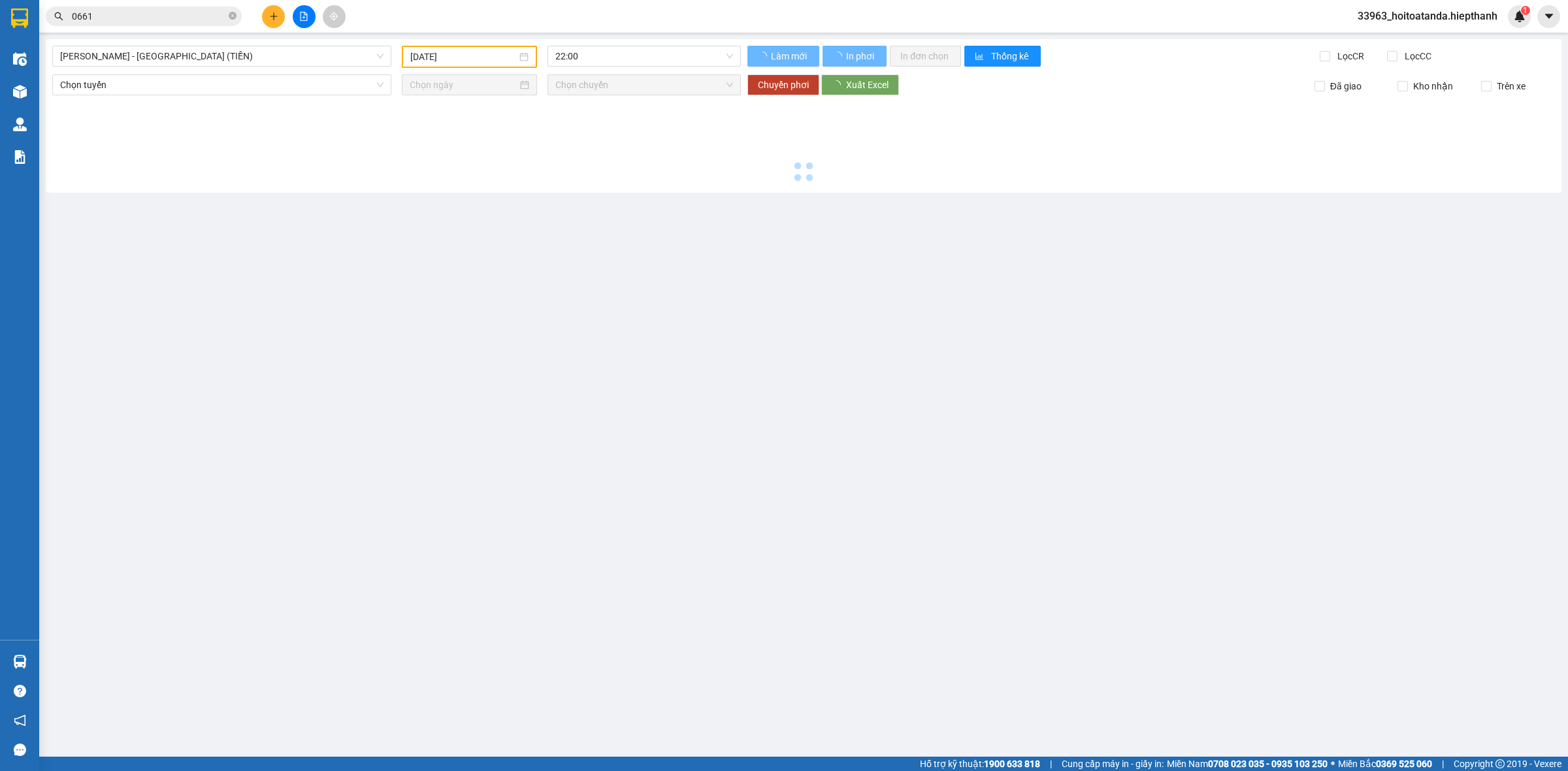
type input "[DATE]"
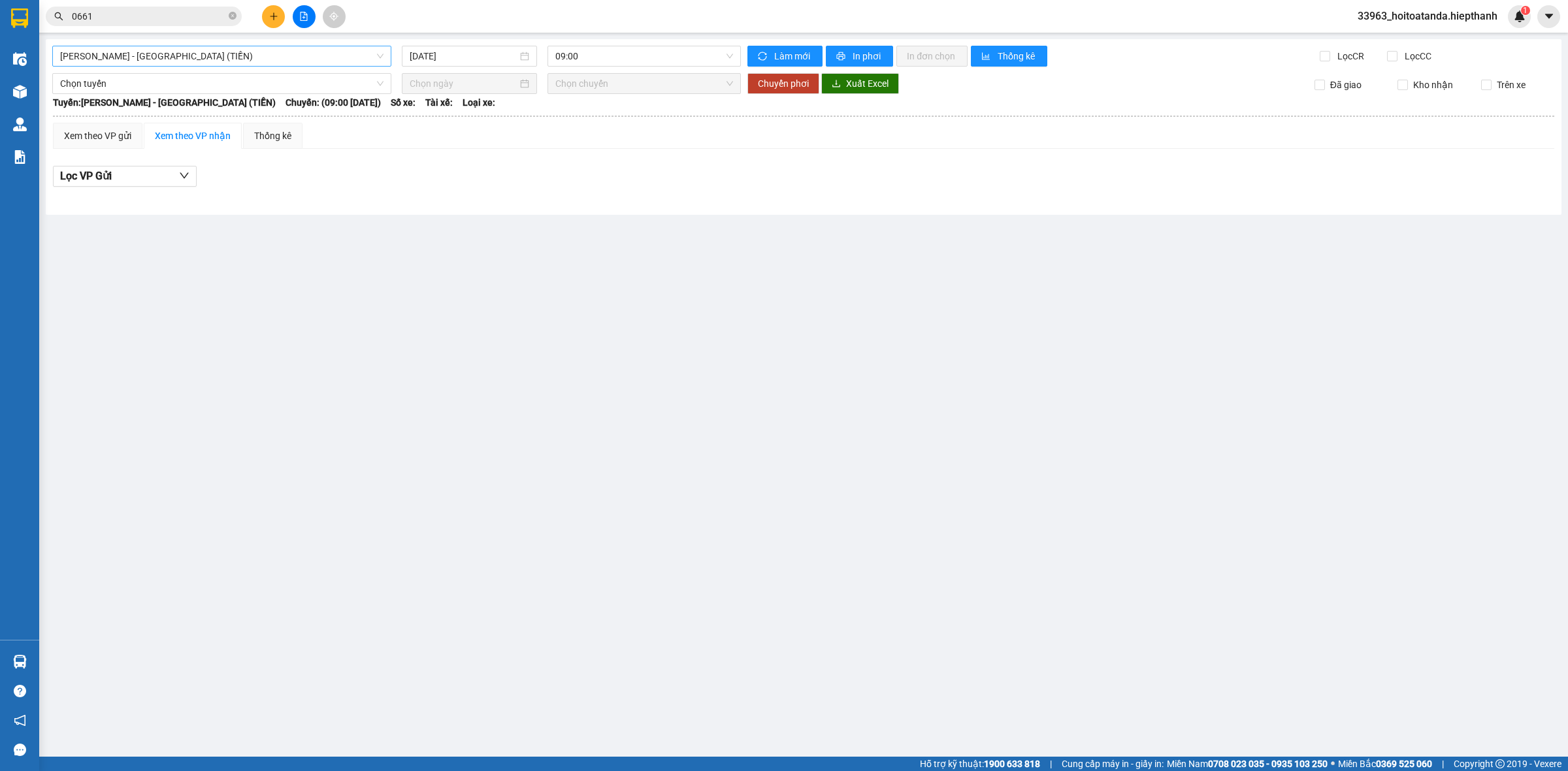
click at [246, 50] on span "[PERSON_NAME] - [GEOGRAPHIC_DATA] (TIỀN)" at bounding box center [221, 56] width 323 height 20
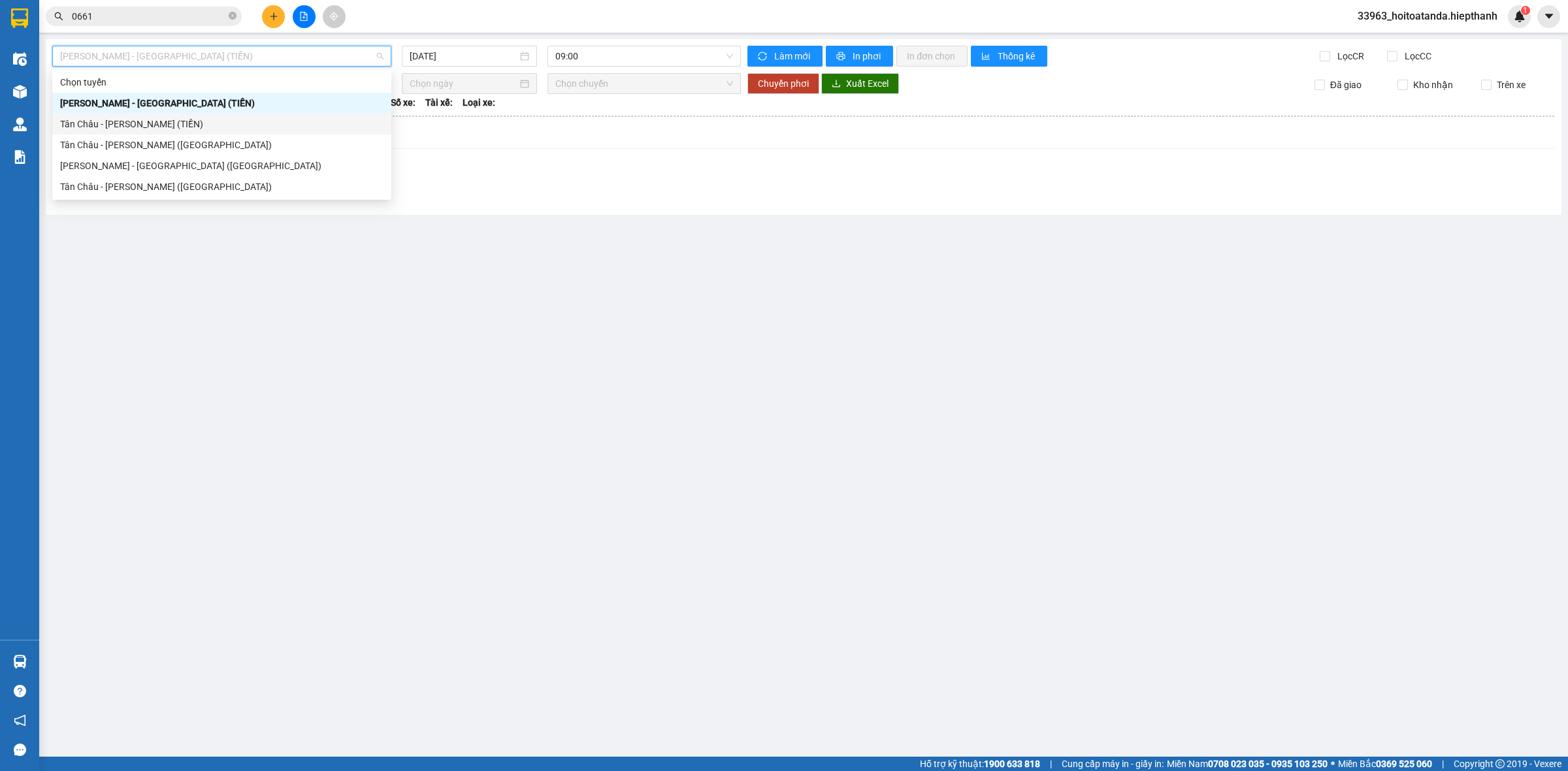
click at [174, 124] on div "Tân Châu - [PERSON_NAME] (TIỀN)" at bounding box center [221, 124] width 323 height 14
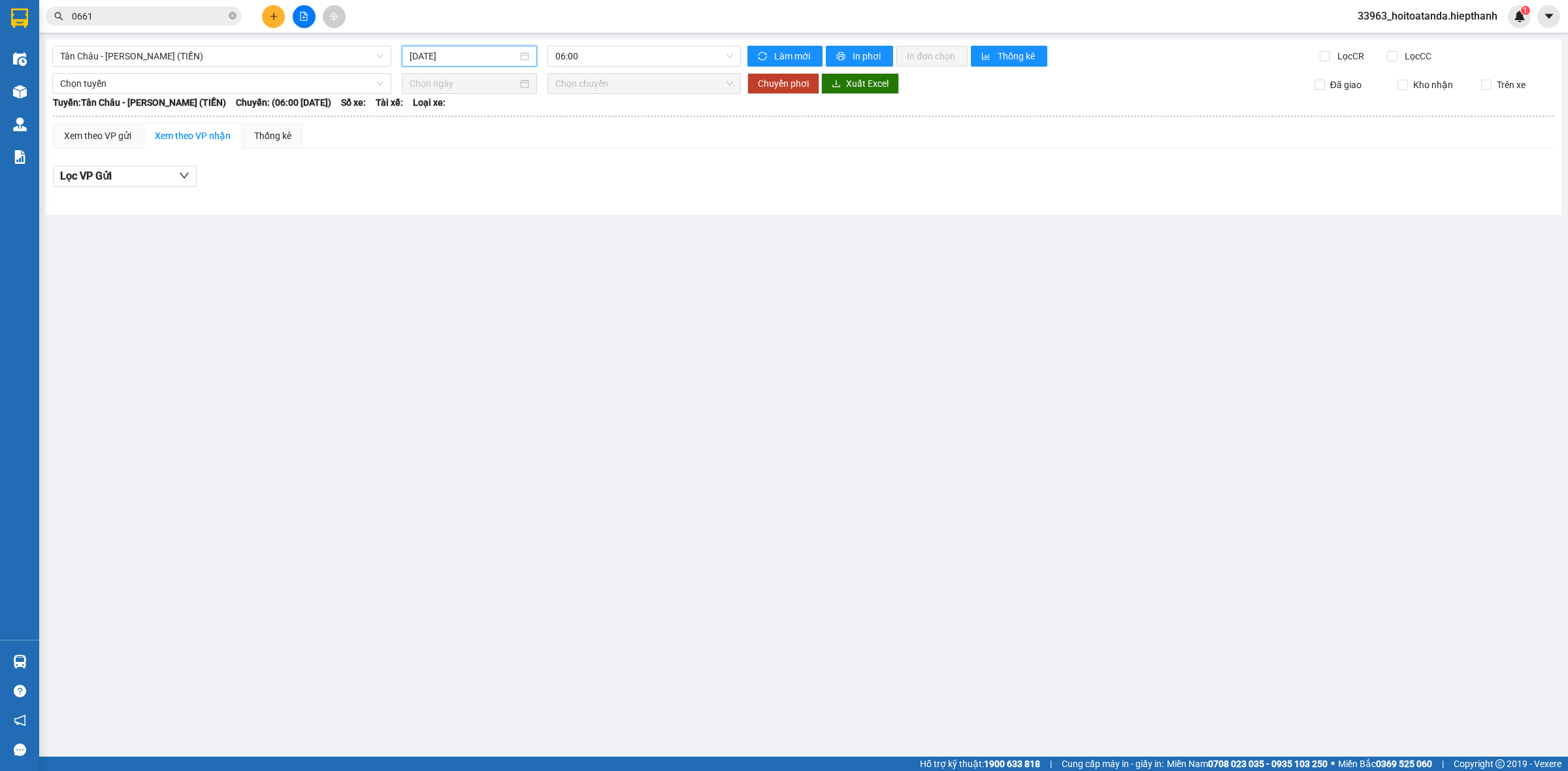
click at [476, 61] on input "[DATE]" at bounding box center [464, 56] width 108 height 14
click at [563, 148] on div "11" at bounding box center [563, 151] width 16 height 16
type input "[DATE]"
click at [596, 62] on span "06:00" at bounding box center [644, 56] width 178 height 20
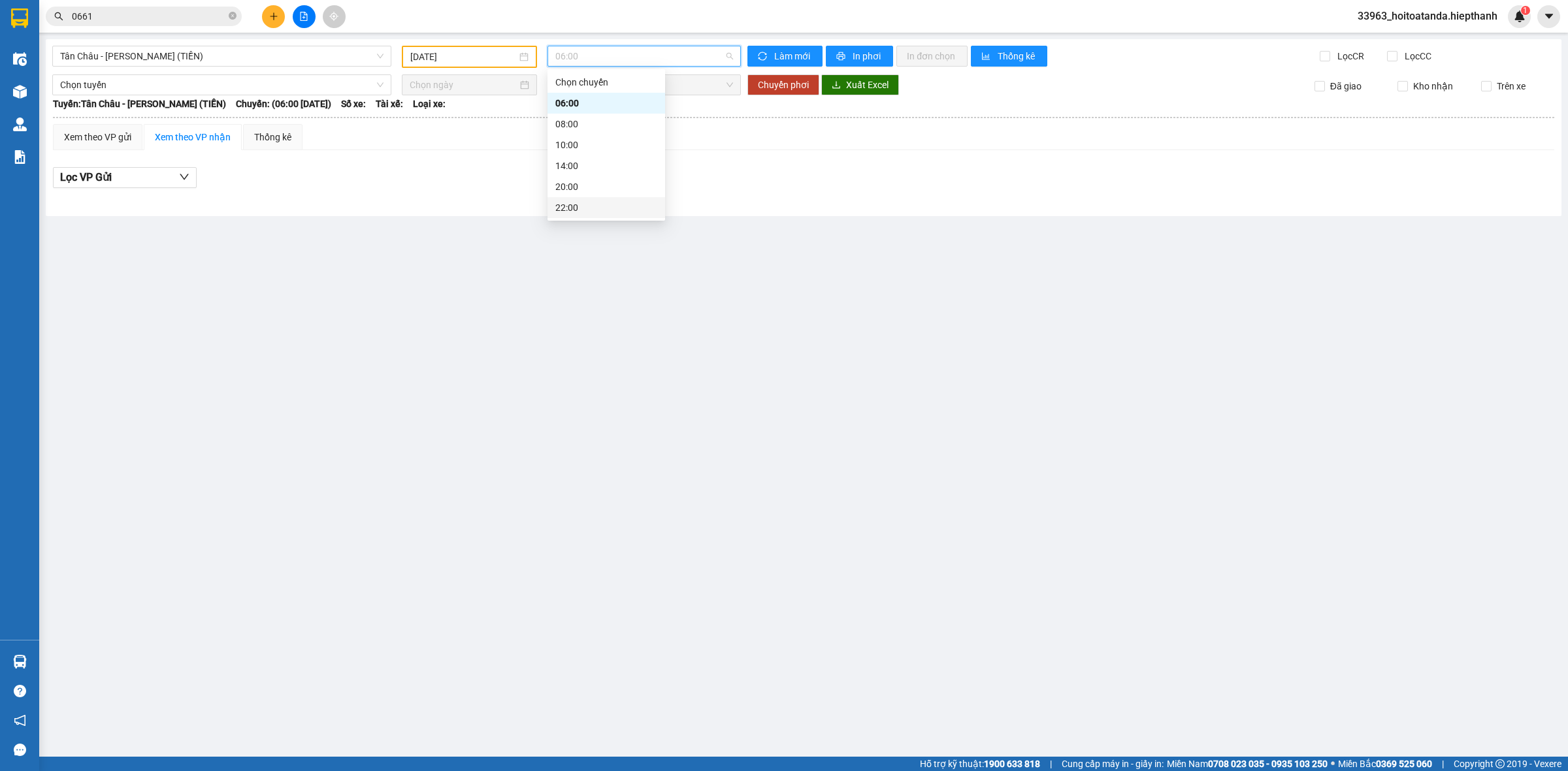
click at [567, 203] on div "22:00" at bounding box center [606, 207] width 102 height 14
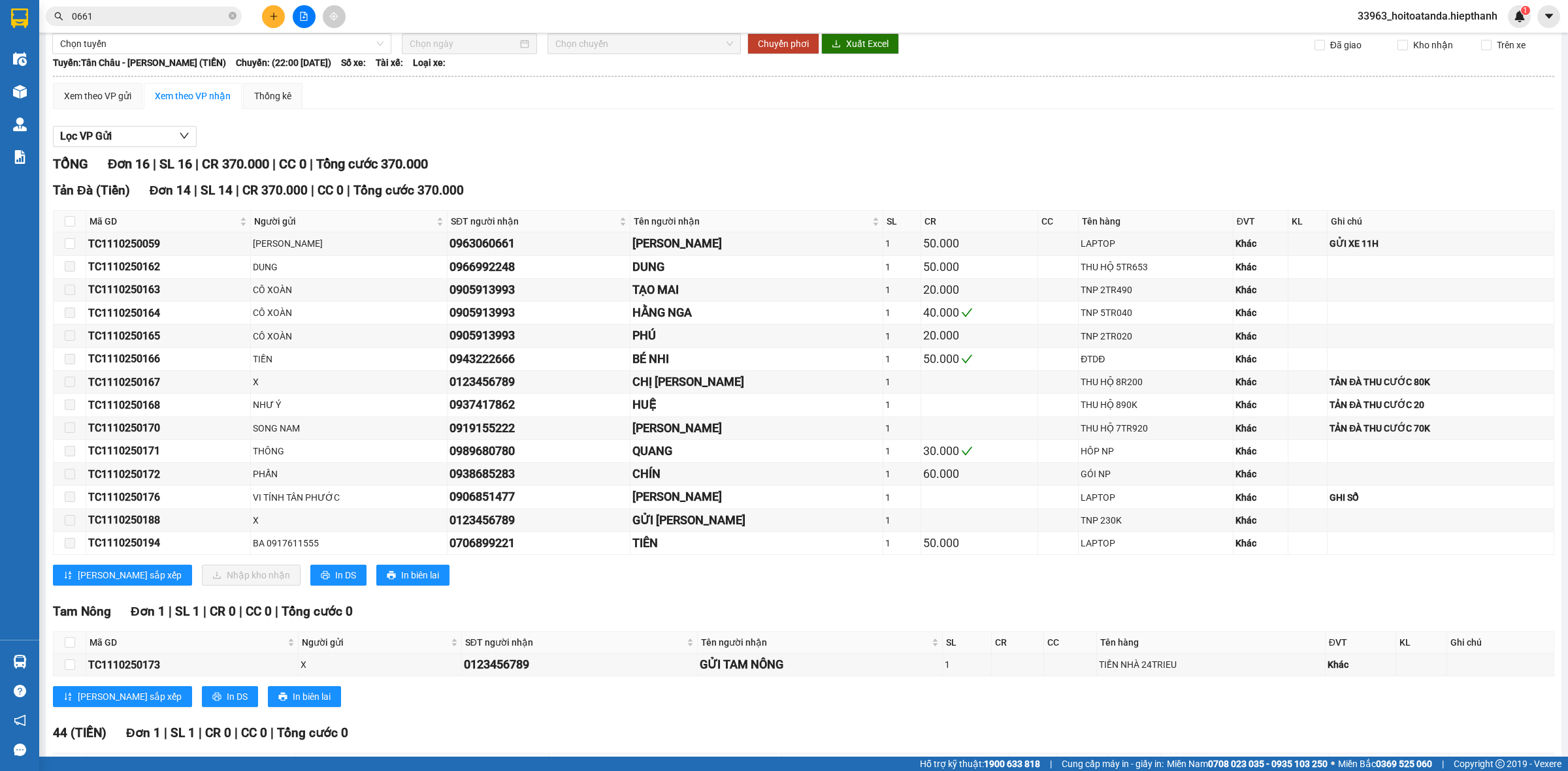
scroll to position [82, 0]
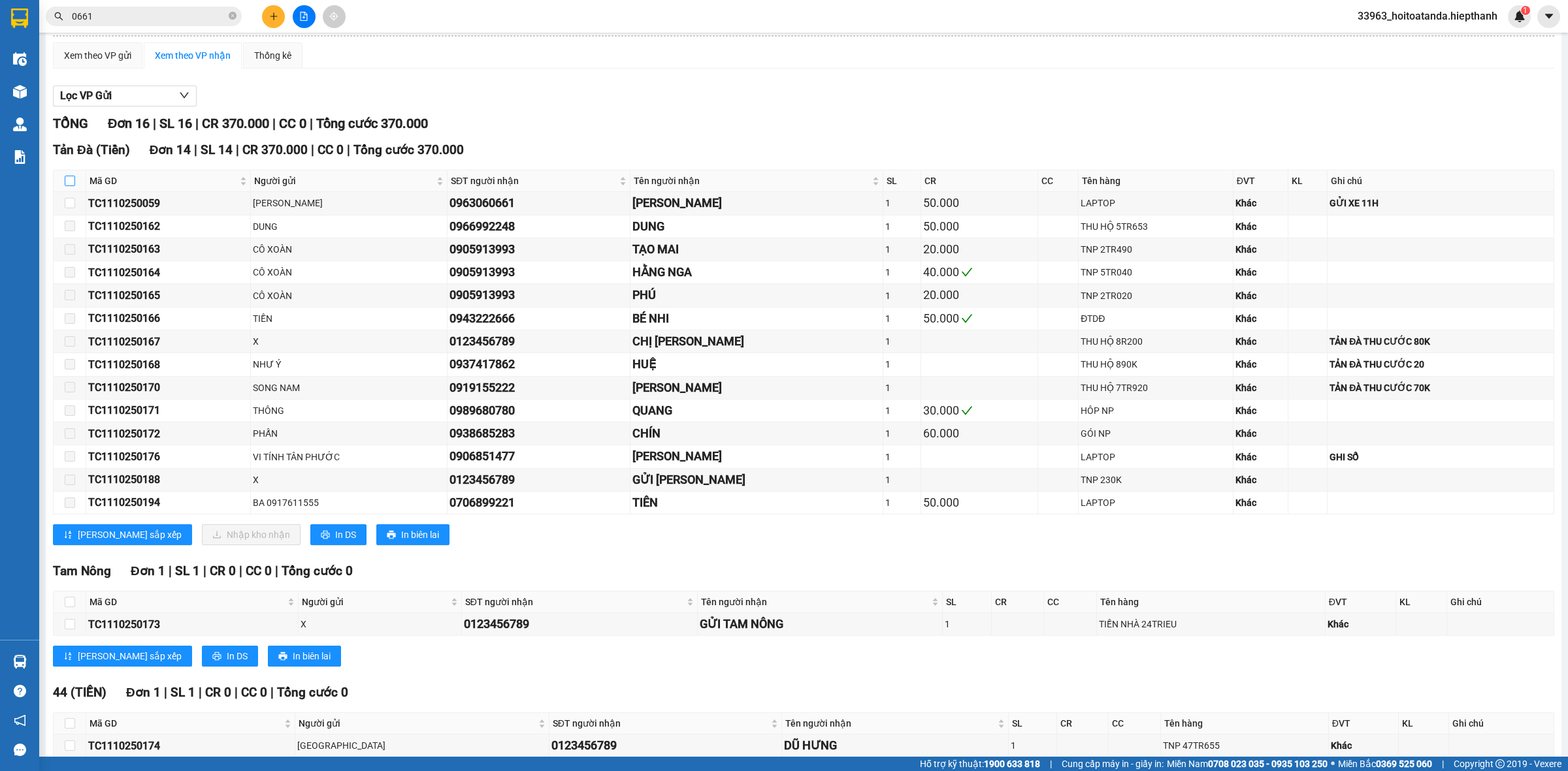
click at [69, 176] on input "checkbox" at bounding box center [70, 181] width 11 height 11
checkbox input "true"
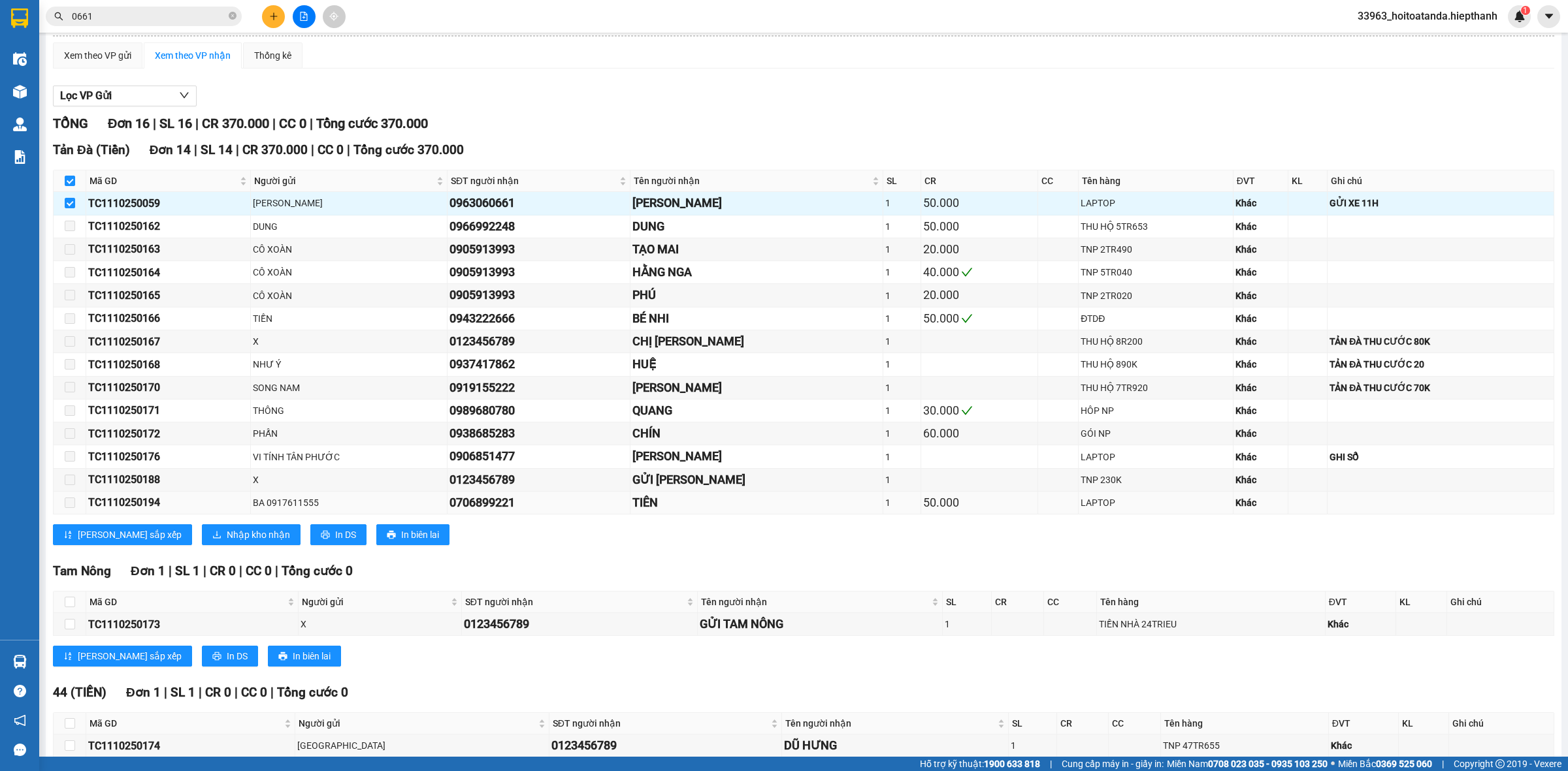
click at [72, 506] on span at bounding box center [70, 503] width 11 height 11
click at [74, 475] on span at bounding box center [70, 480] width 11 height 11
drag, startPoint x: 67, startPoint y: 426, endPoint x: 69, endPoint y: 393, distance: 33.1
click at [67, 419] on tbody "TC1110250059 [PERSON_NAME] 0963060661 [GEOGRAPHIC_DATA] 1 50.000 LAPTOP Khác GỬ…" at bounding box center [804, 354] width 1501 height 323
drag, startPoint x: 67, startPoint y: 382, endPoint x: 69, endPoint y: 357, distance: 25.1
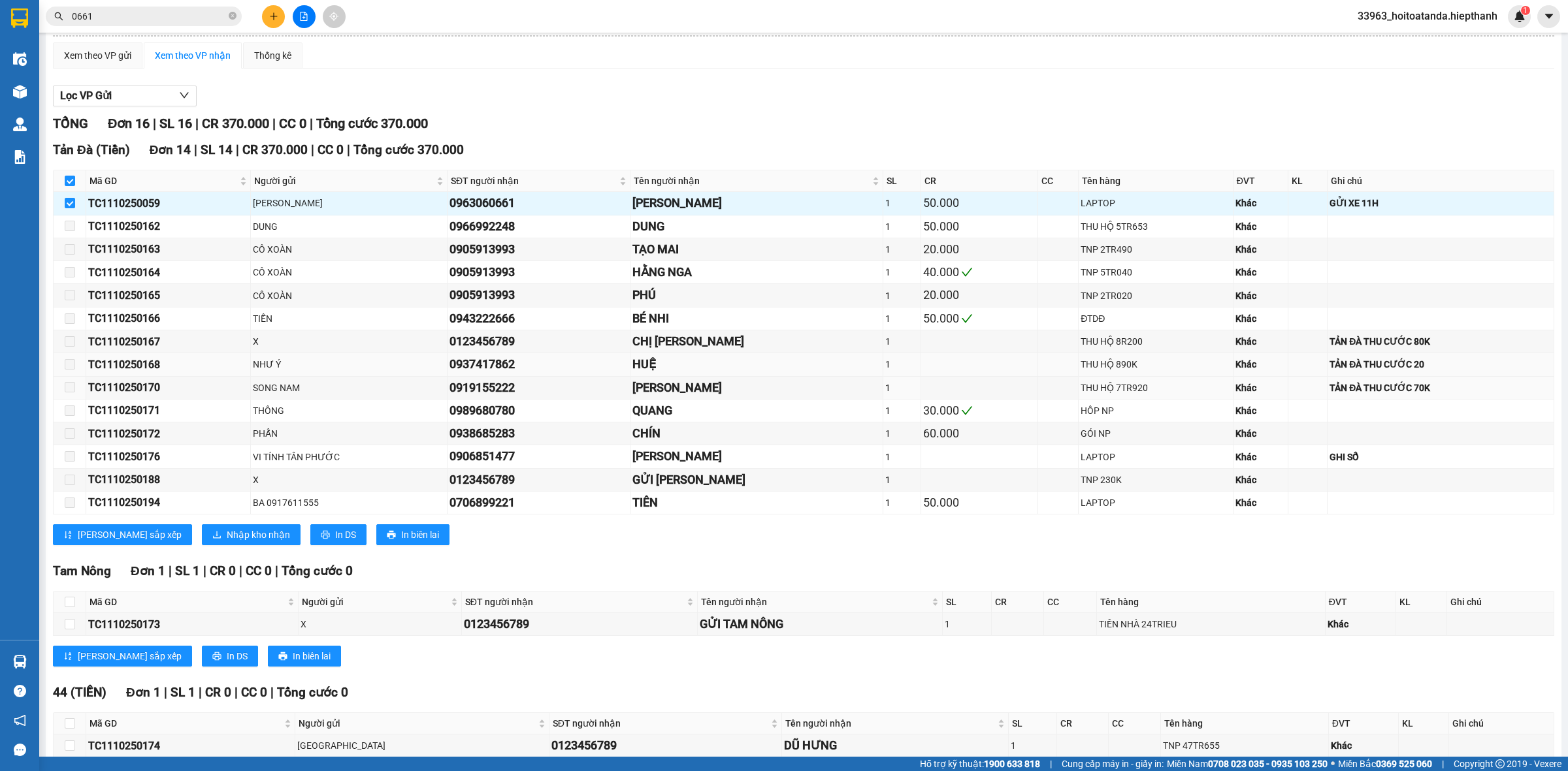
click at [67, 376] on tbody "TC1110250059 [PERSON_NAME] 0963060661 [GEOGRAPHIC_DATA] 1 50.000 LAPTOP Khác GỬ…" at bounding box center [804, 354] width 1501 height 323
click at [70, 353] on td at bounding box center [70, 342] width 33 height 23
click at [72, 225] on span at bounding box center [70, 226] width 11 height 11
click at [227, 532] on span "Nhập kho nhận" at bounding box center [258, 535] width 63 height 14
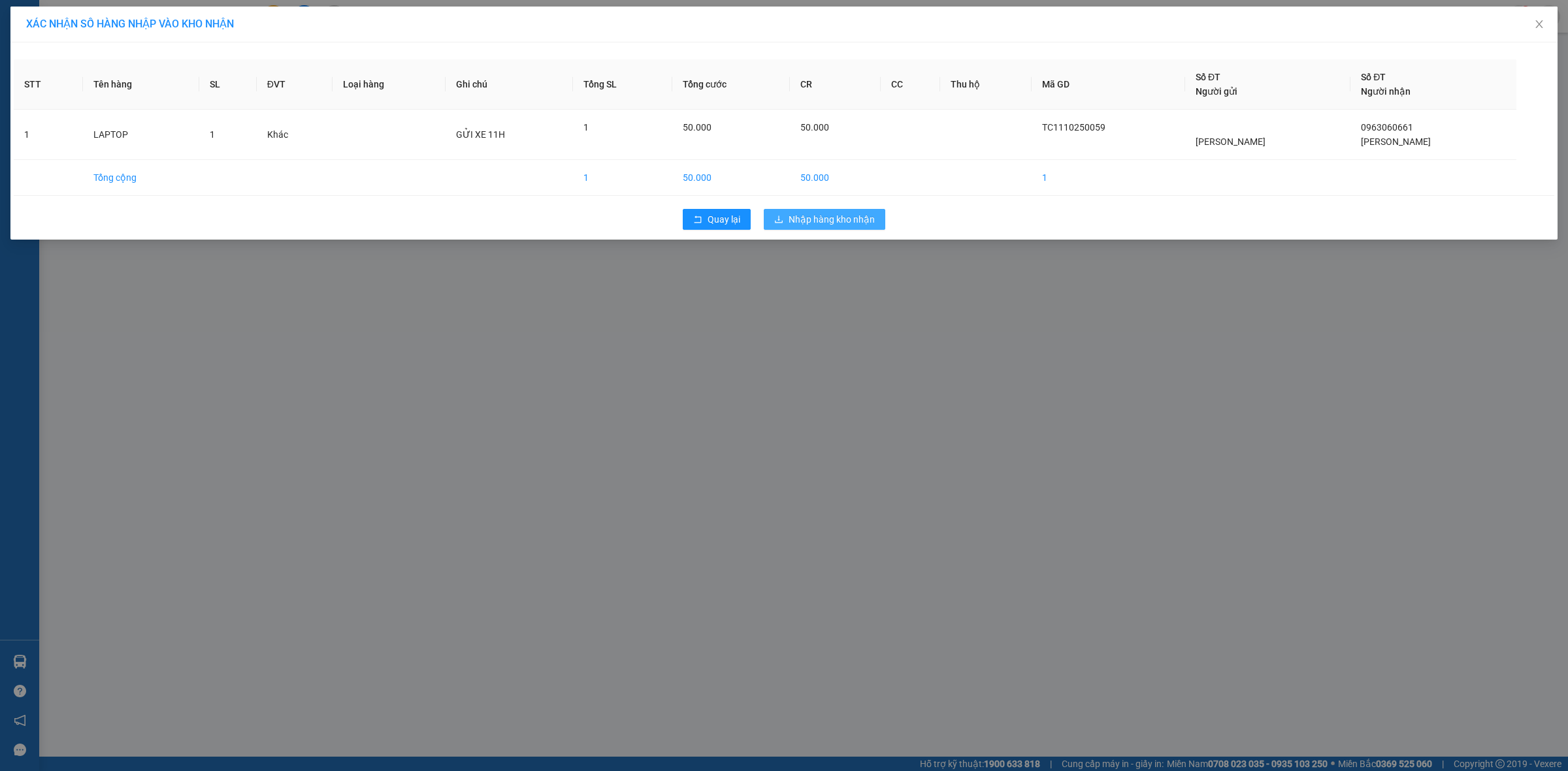
click at [832, 219] on span "Nhập hàng kho nhận" at bounding box center [831, 219] width 86 height 14
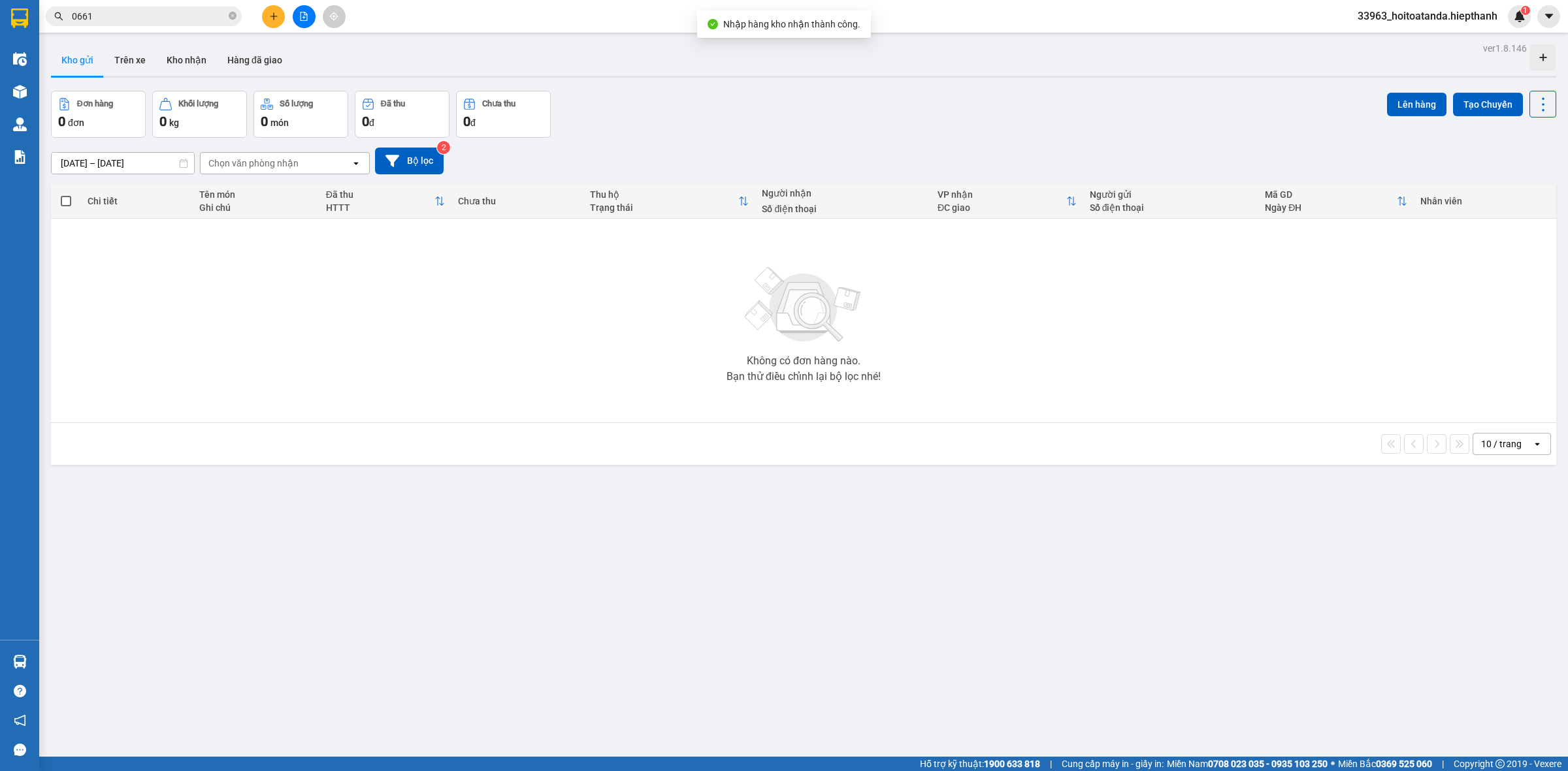
click at [173, 14] on input "0661" at bounding box center [149, 16] width 154 height 14
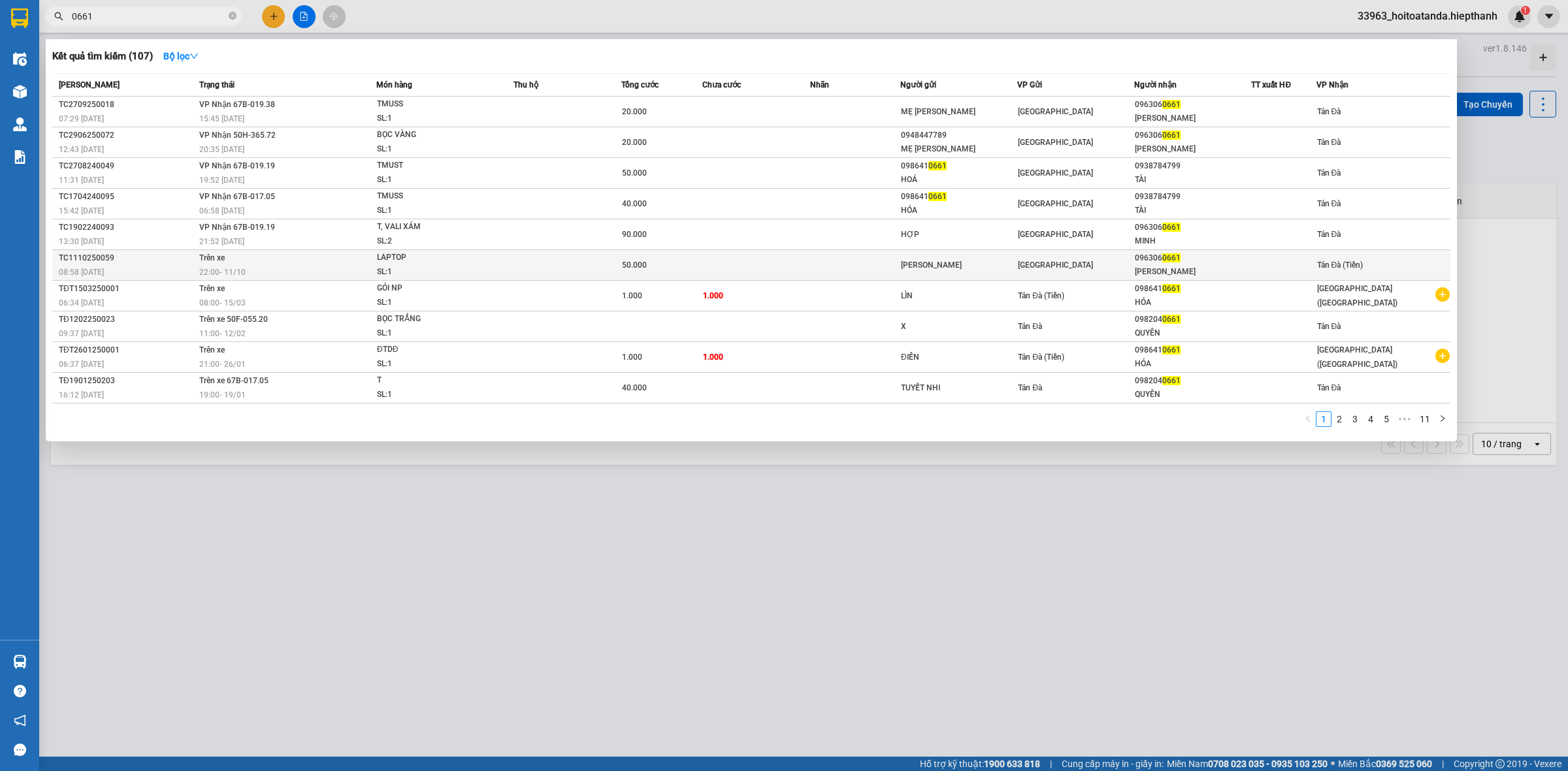
click at [886, 255] on td at bounding box center [855, 265] width 90 height 31
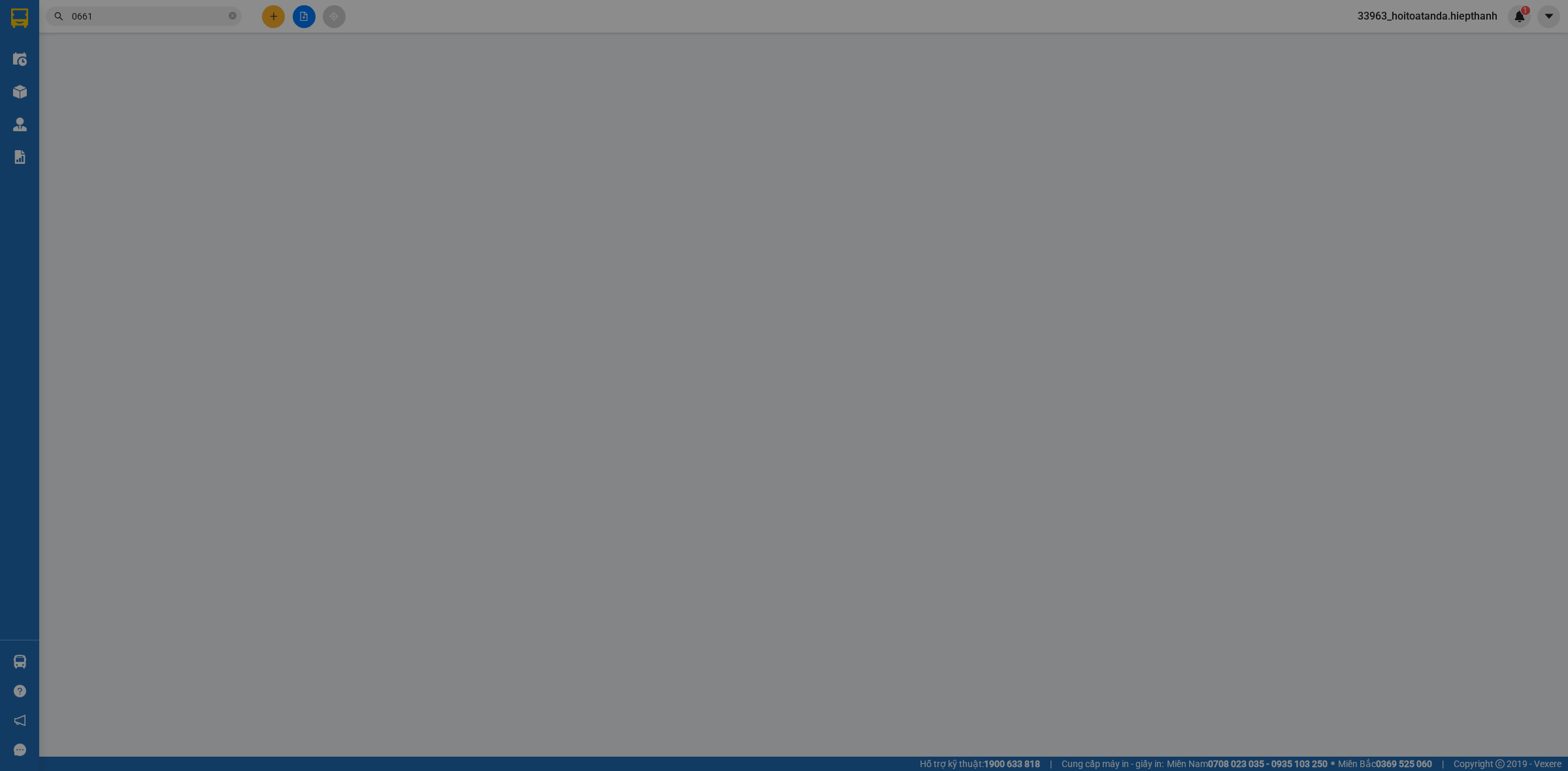
type input "[PERSON_NAME]"
type input "0963060661"
type input "[PERSON_NAME]"
type input "50.000"
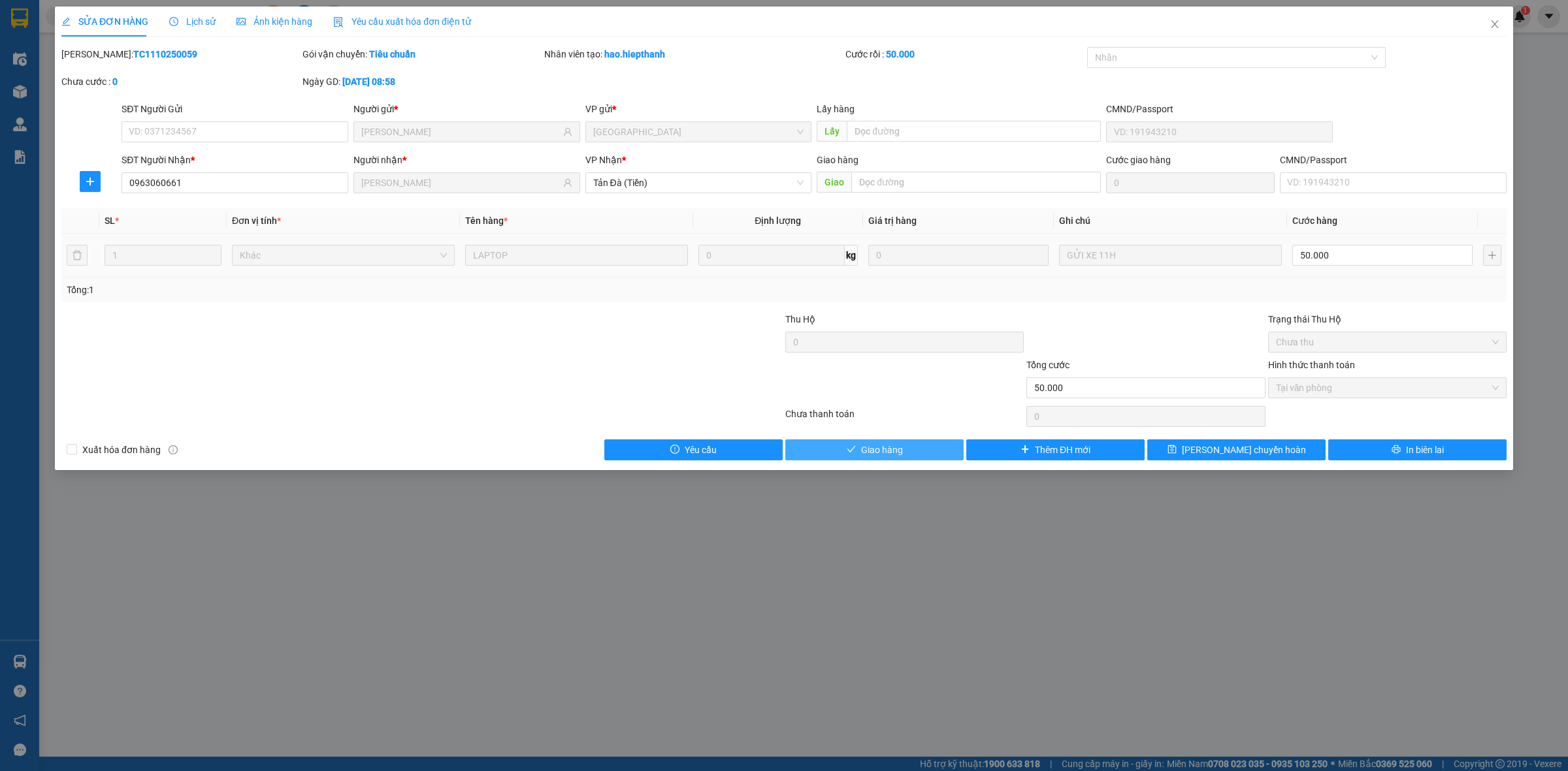
click at [914, 445] on button "Giao hàng" at bounding box center [874, 450] width 179 height 21
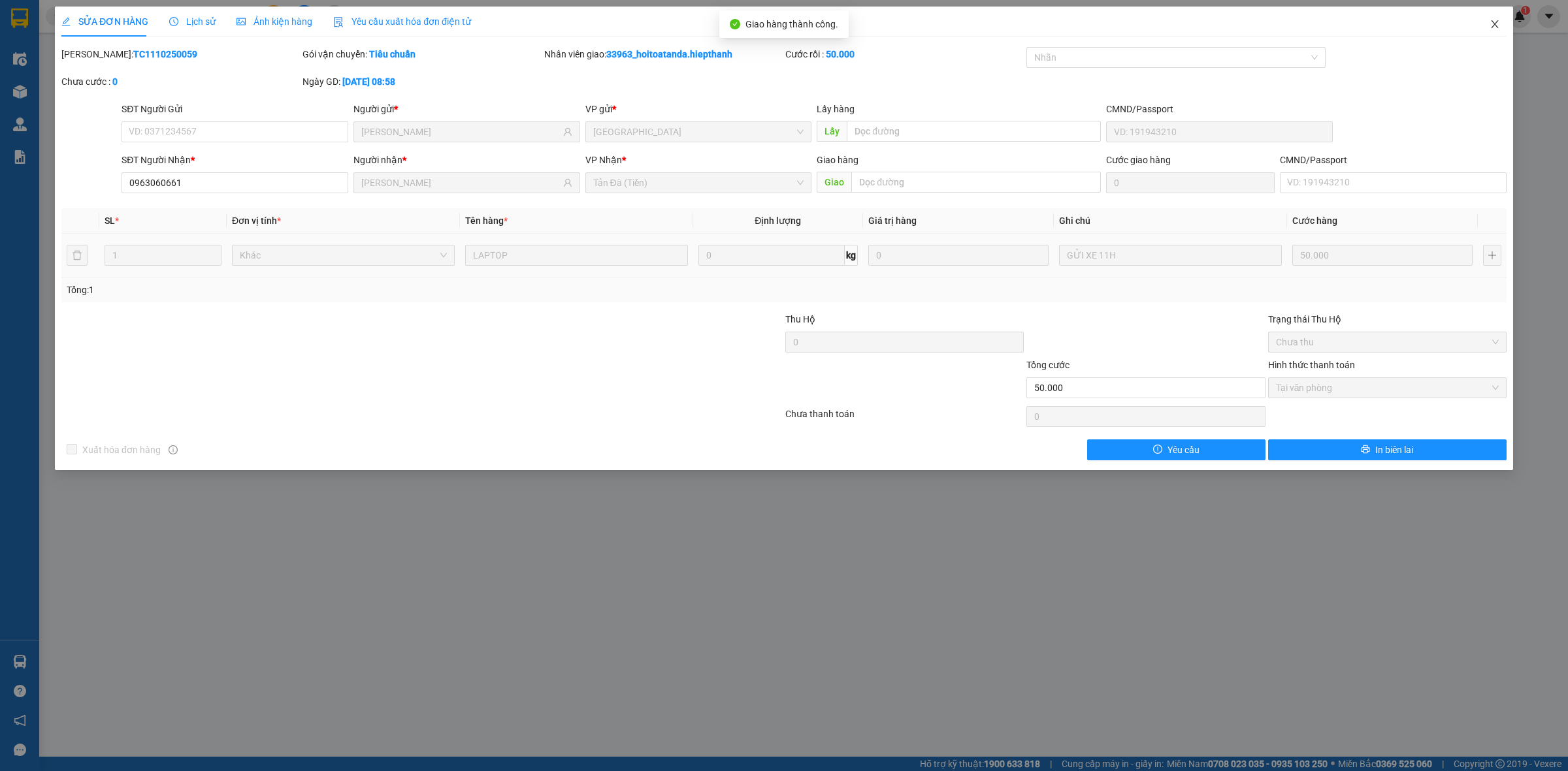
click at [1492, 21] on icon "close" at bounding box center [1494, 24] width 7 height 8
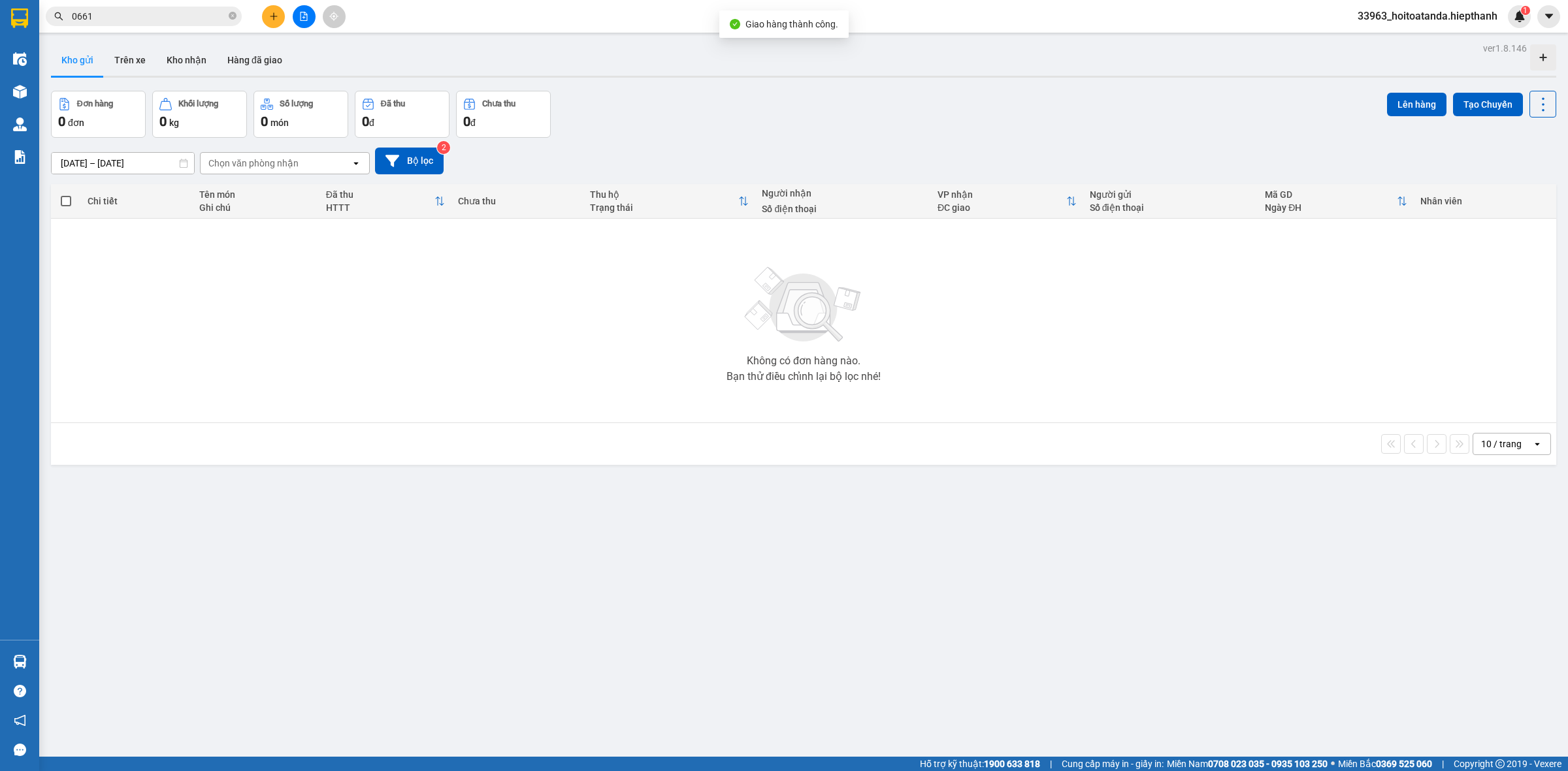
click at [704, 144] on div "[DATE] – [DATE] Press the down arrow key to interact with the calendar and sele…" at bounding box center [803, 161] width 1505 height 46
